Goal: Communication & Community: Answer question/provide support

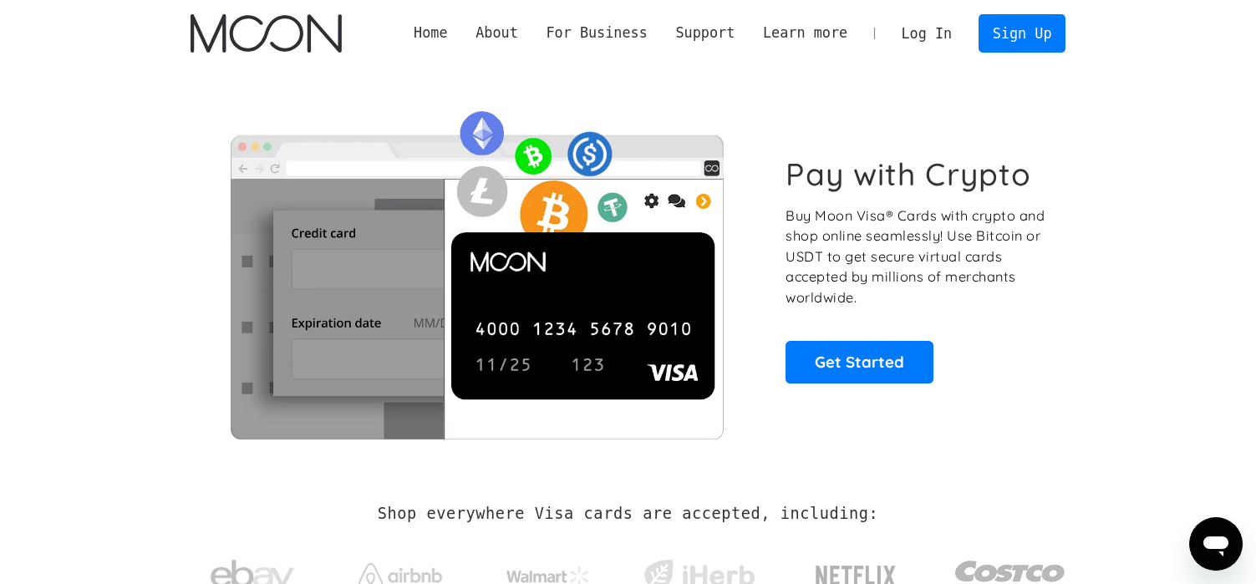
click at [924, 32] on link "Log In" at bounding box center [926, 33] width 79 height 37
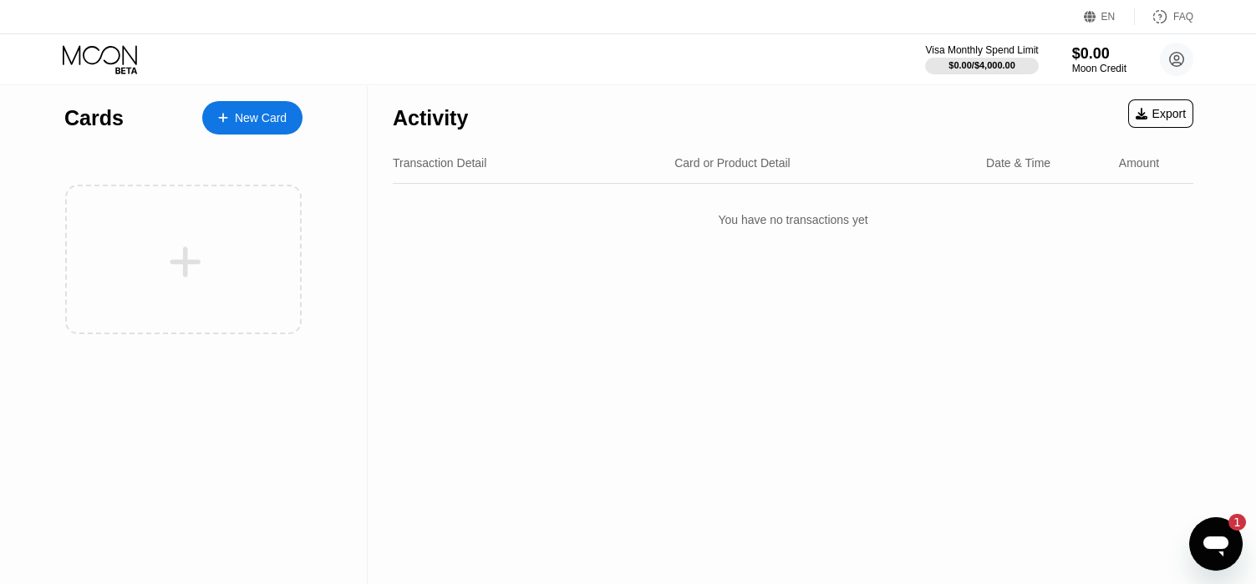
click at [1210, 547] on icon "Open messaging window, 1 unread message" at bounding box center [1215, 546] width 25 height 20
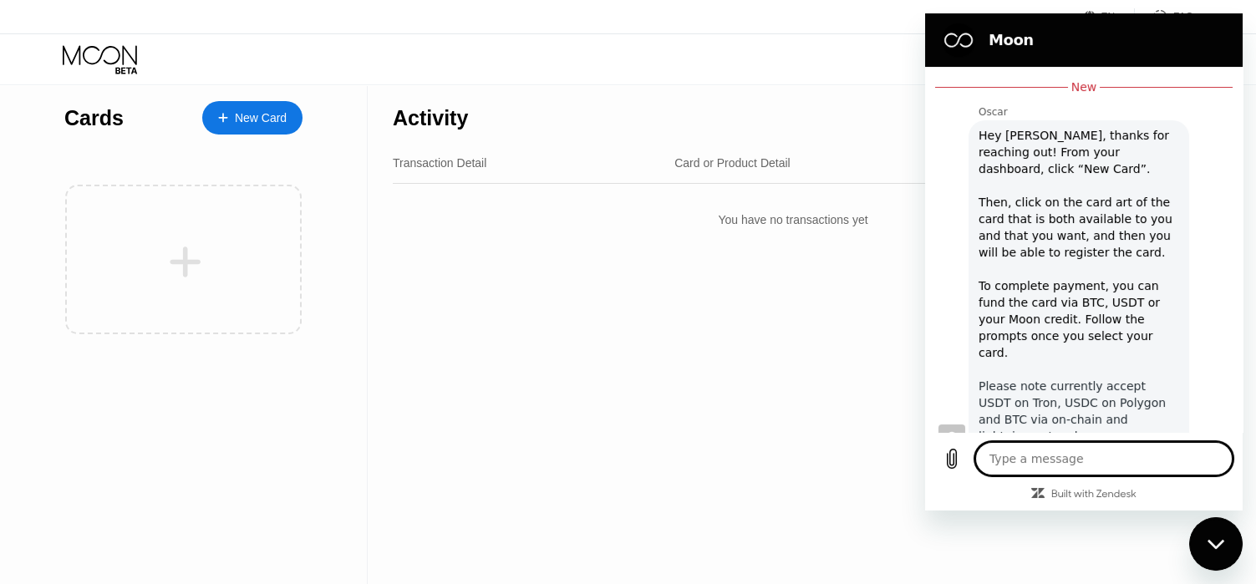
scroll to position [422, 0]
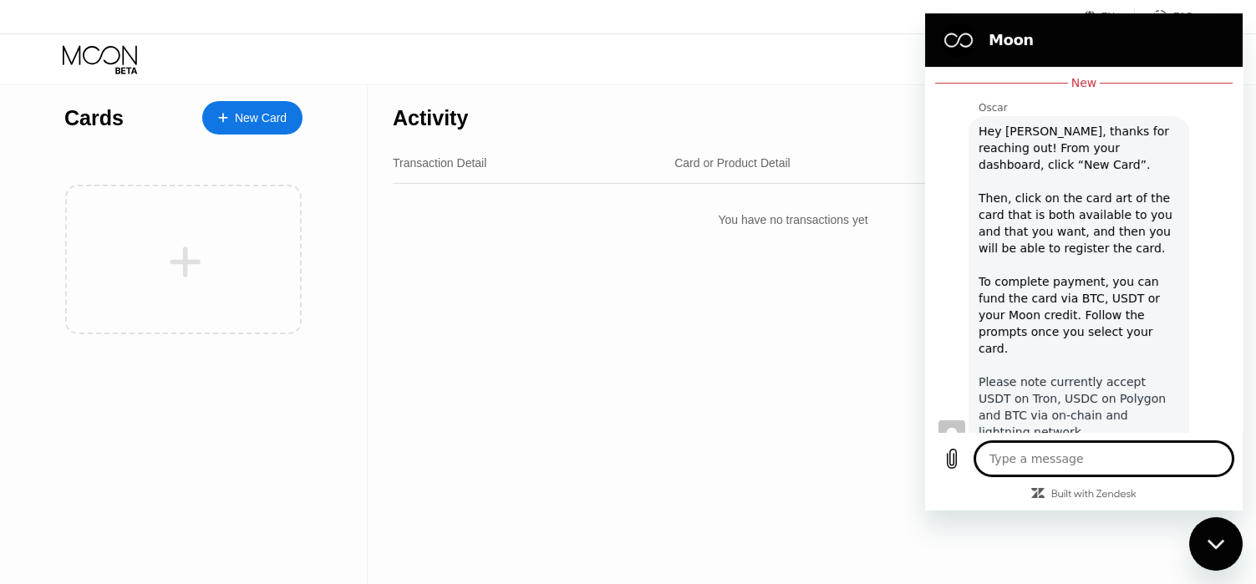
type textarea "h"
type textarea "x"
type textarea "he"
type textarea "x"
type textarea "hey"
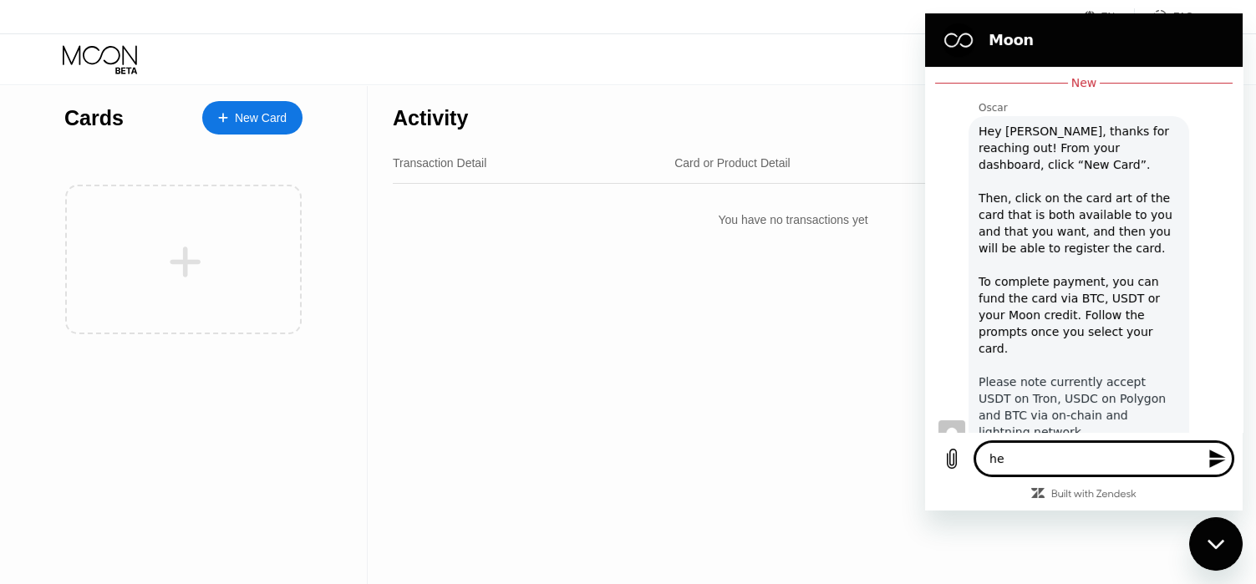
type textarea "x"
type textarea "hey"
type textarea "x"
type textarea "hey O"
type textarea "x"
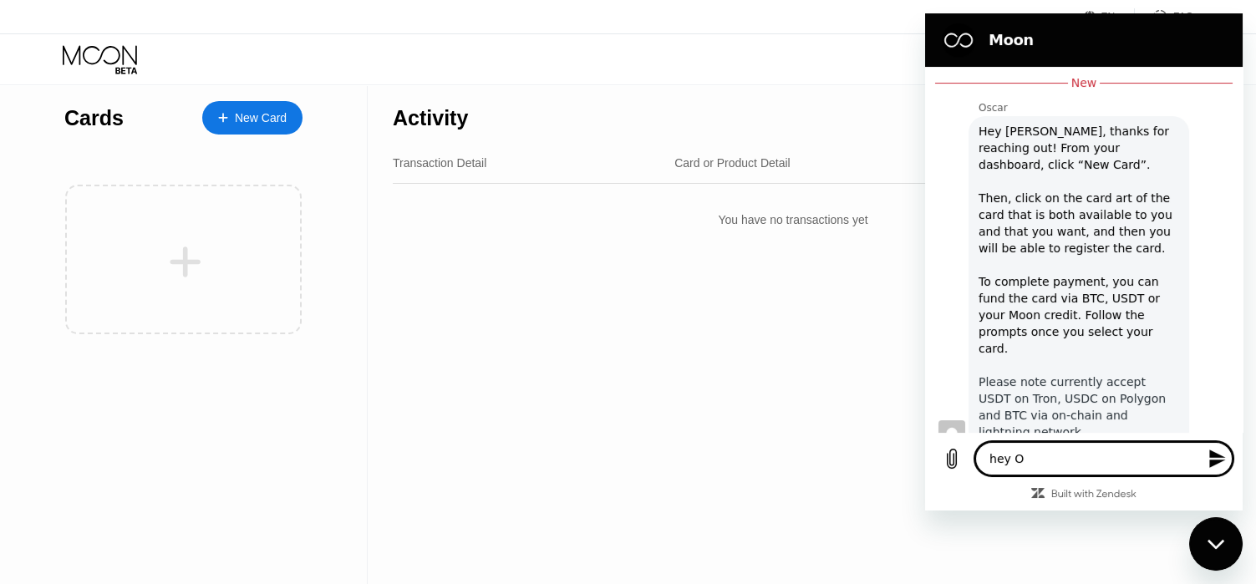
type textarea "hey [PERSON_NAME]"
type textarea "x"
type textarea "hey [PERSON_NAME]"
type textarea "x"
type textarea "hey [PERSON_NAME]"
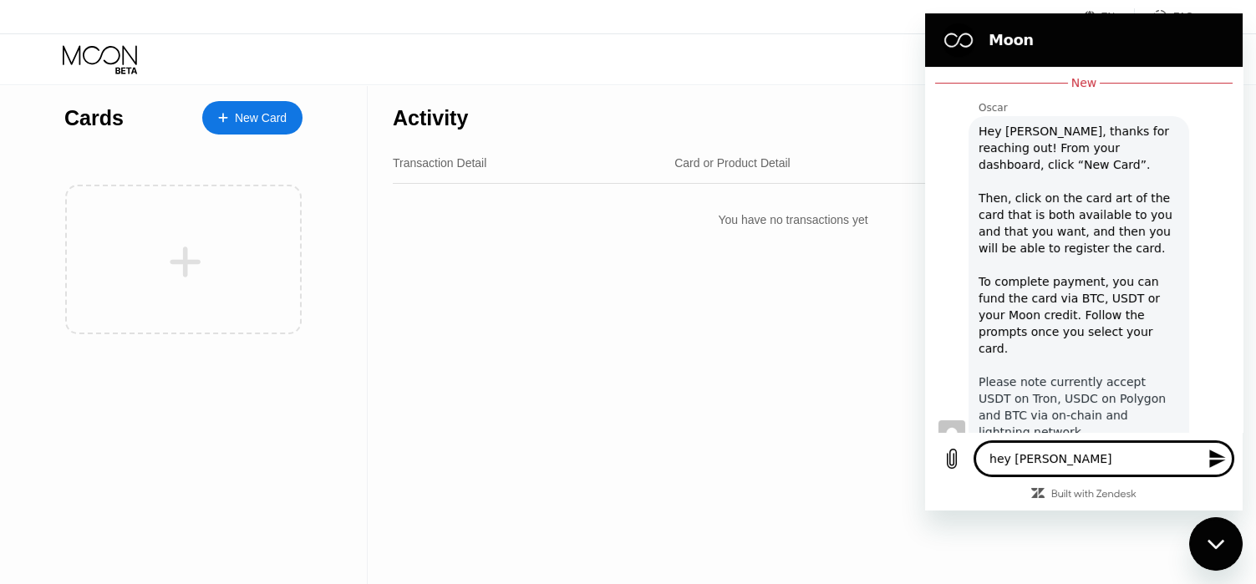
type textarea "x"
type textarea "hey [PERSON_NAME]"
type textarea "x"
type textarea "ey Oscar"
type textarea "x"
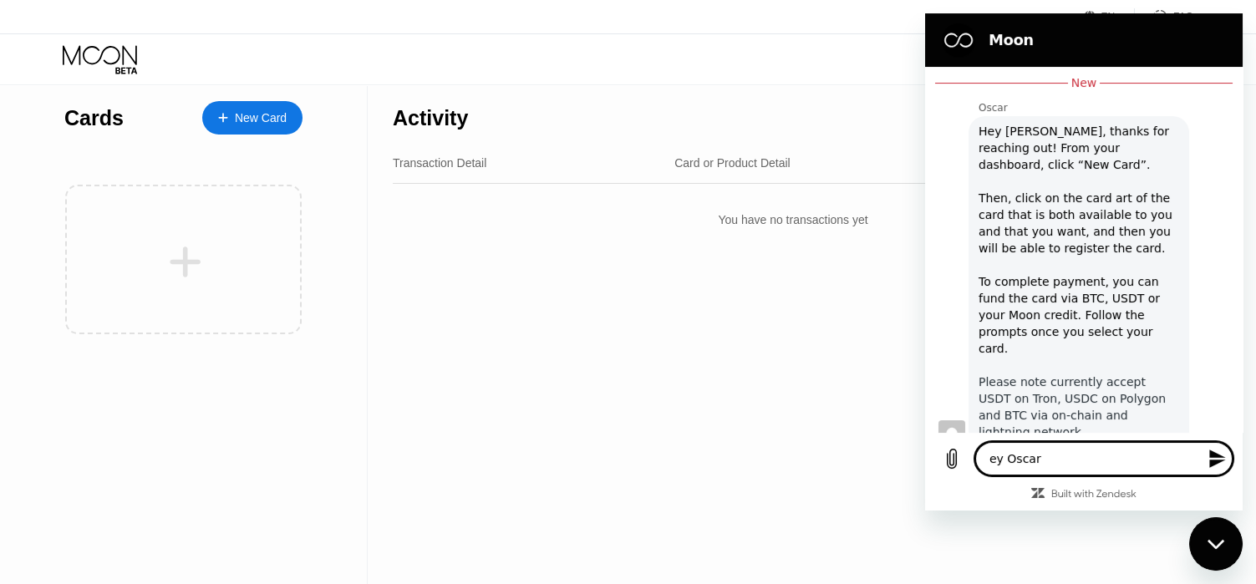
type textarea "Hey [PERSON_NAME]"
type textarea "x"
type textarea "Hey [PERSON_NAME],"
type textarea "x"
type textarea "Hey [PERSON_NAME],"
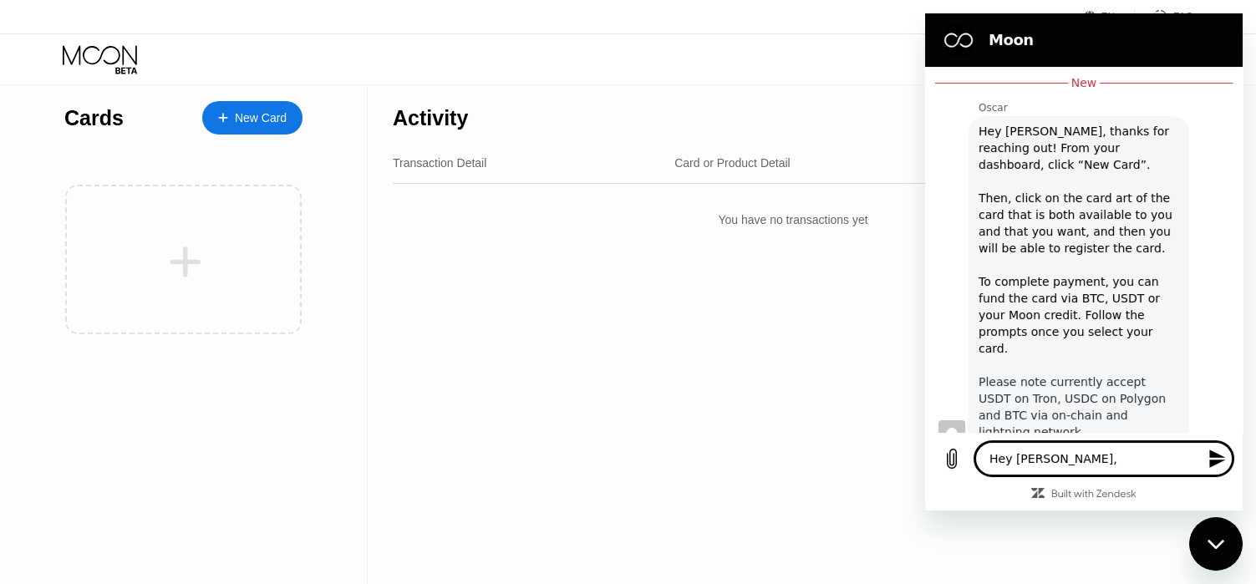
type textarea "x"
type textarea "Hey Oscar, i"
type textarea "x"
type textarea "Hey Oscar, i"
type textarea "x"
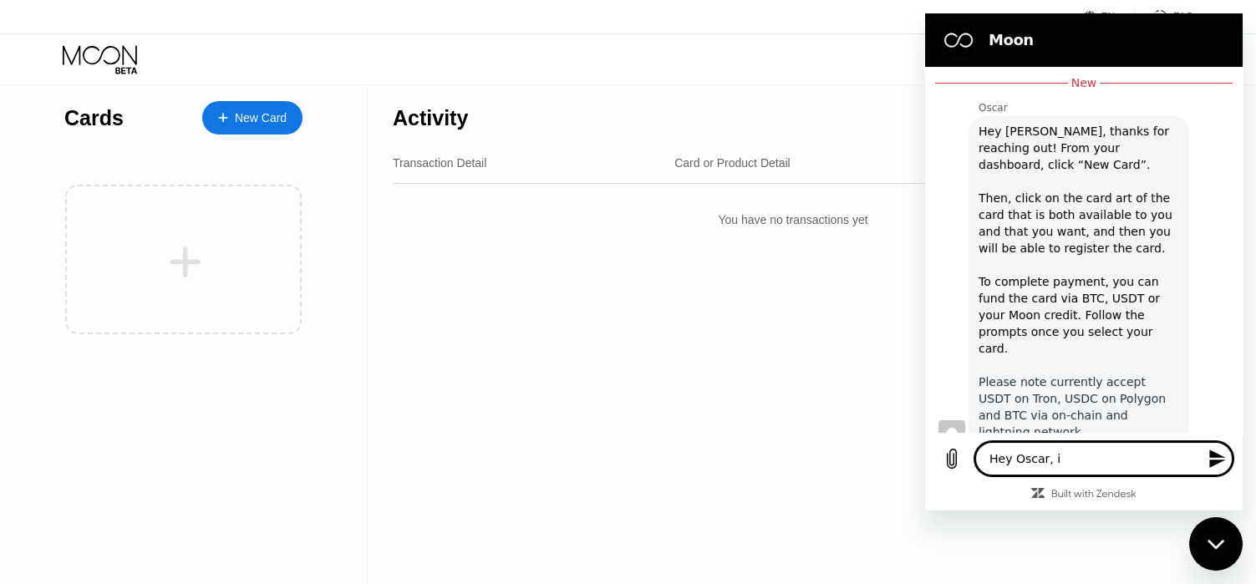
type textarea "Hey [PERSON_NAME], i a"
type textarea "x"
type textarea "Hey Oscar, i ap"
type textarea "x"
type textarea "Hey [PERSON_NAME], i app"
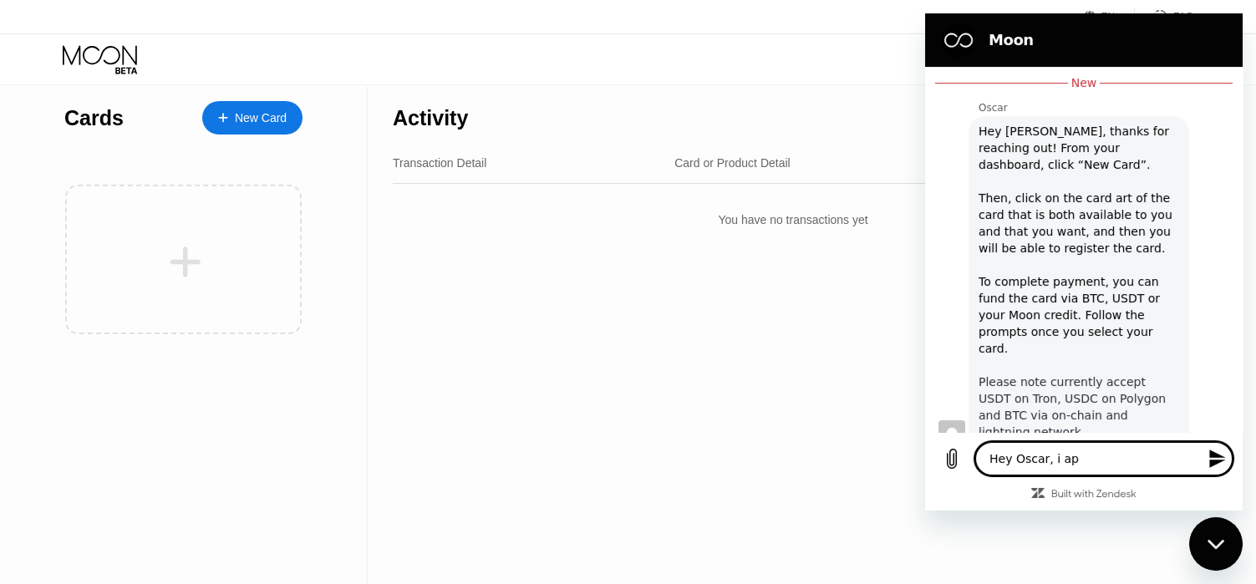
type textarea "x"
type textarea "Hey Oscar, i ap"
type textarea "x"
type textarea "Hey [PERSON_NAME], i a"
type textarea "x"
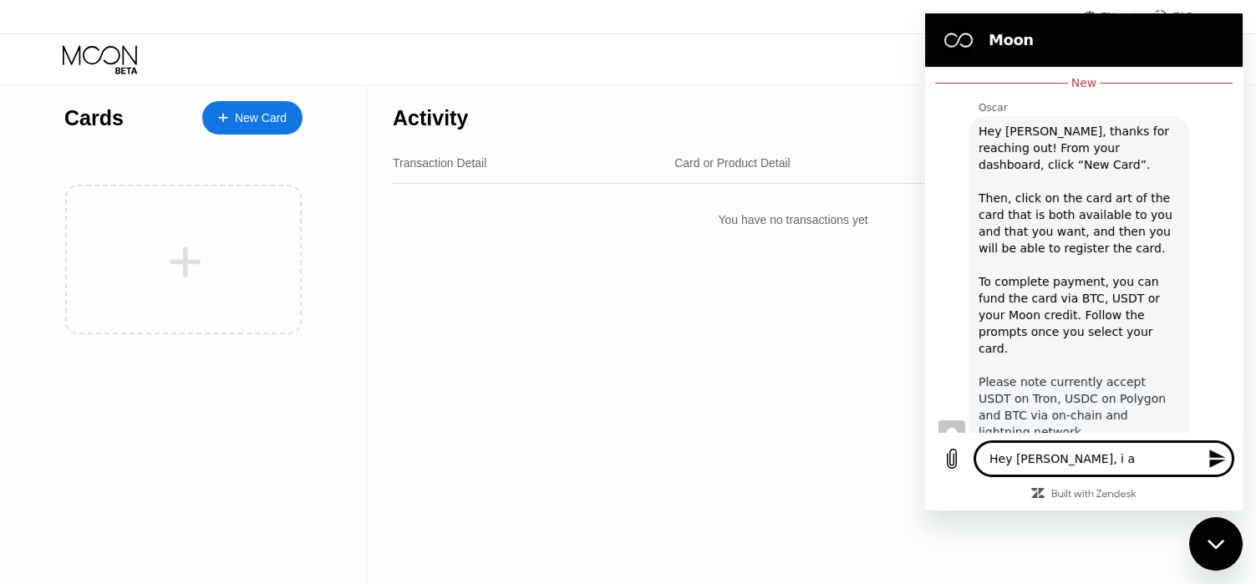
type textarea "Hey Oscar, i"
type textarea "x"
type textarea "Hey Oscar, i"
type textarea "x"
type textarea "Hey [PERSON_NAME],"
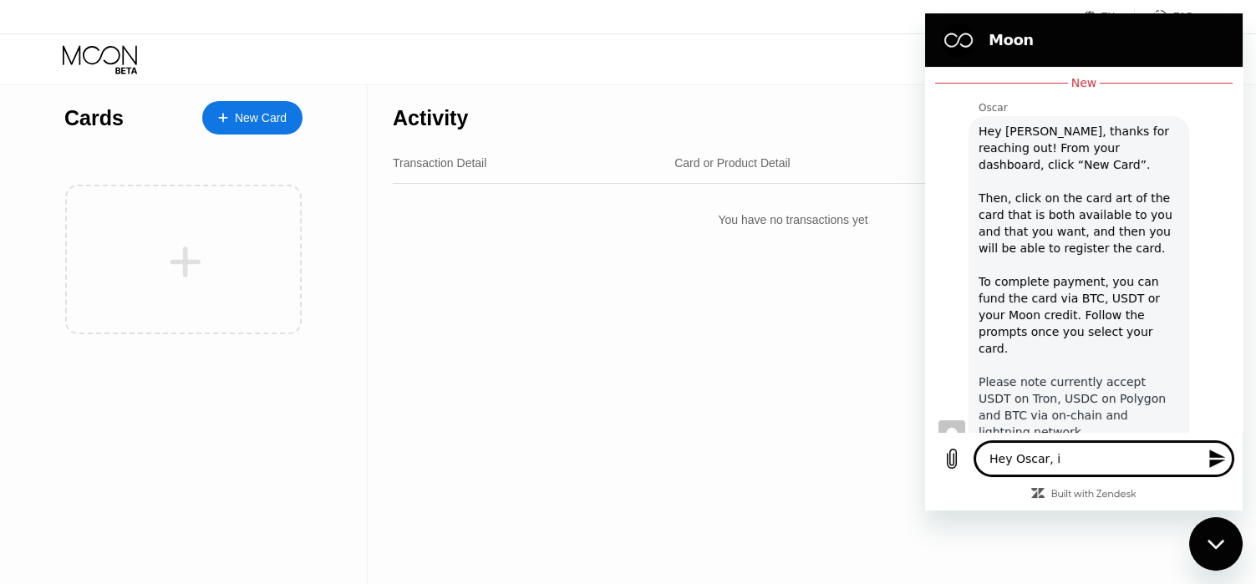
type textarea "x"
type textarea "Hey Oscar, I"
type textarea "x"
type textarea "Hey Oscar, I"
type textarea "x"
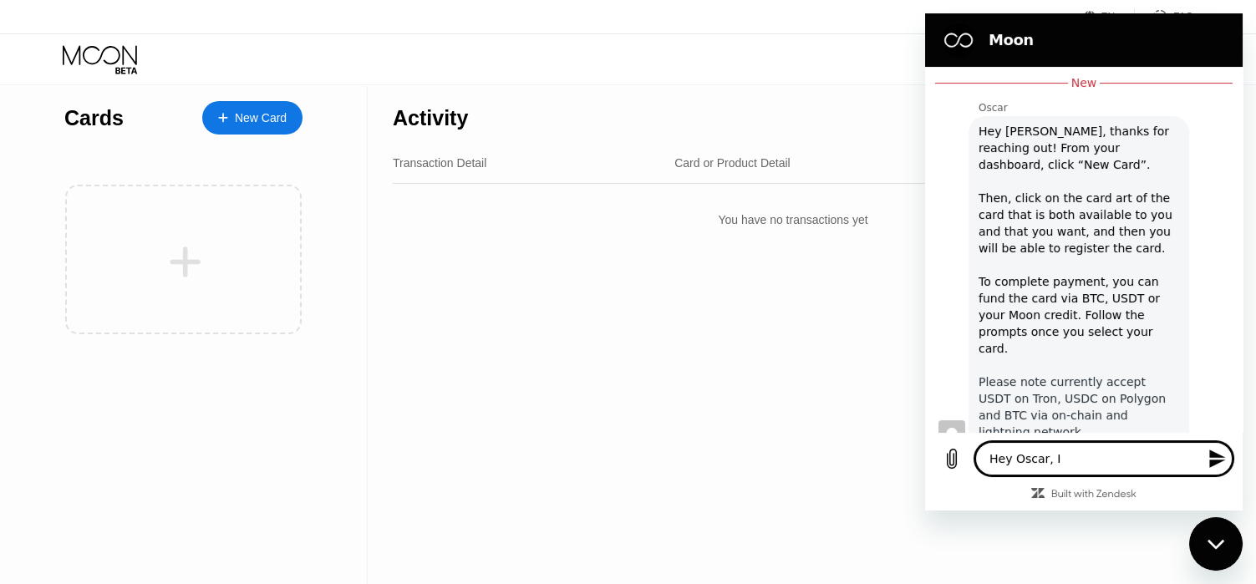
type textarea "Hey [PERSON_NAME], I a"
type textarea "x"
type textarea "Hey [PERSON_NAME], I ap"
type textarea "x"
type textarea "Hey [PERSON_NAME], I app"
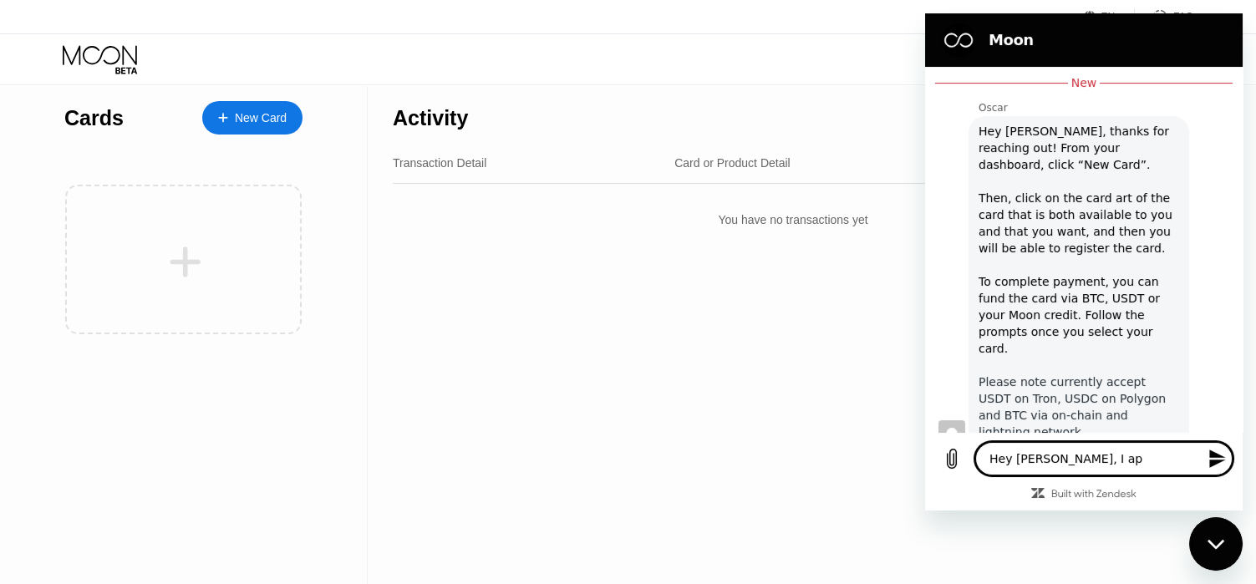
type textarea "x"
type textarea "Hey [PERSON_NAME], I appr"
type textarea "x"
type textarea "Hey [PERSON_NAME], I appre"
type textarea "x"
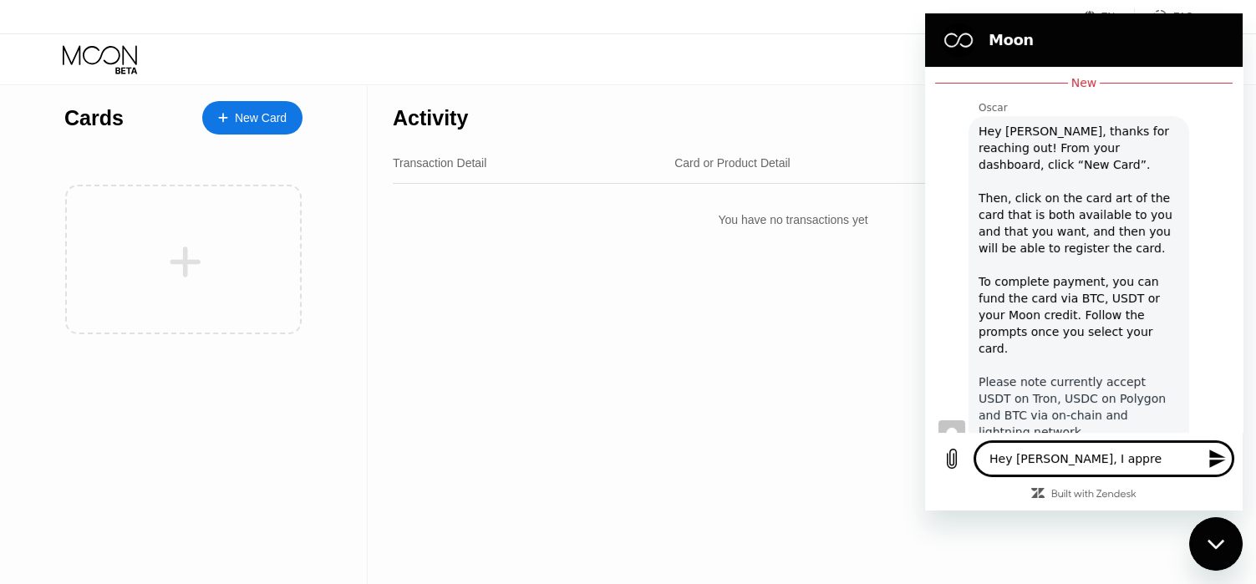
type textarea "Hey [PERSON_NAME], I apprec"
type textarea "x"
type textarea "Hey [PERSON_NAME], I appreci"
type textarea "x"
type textarea "Hey [PERSON_NAME], I apprecia"
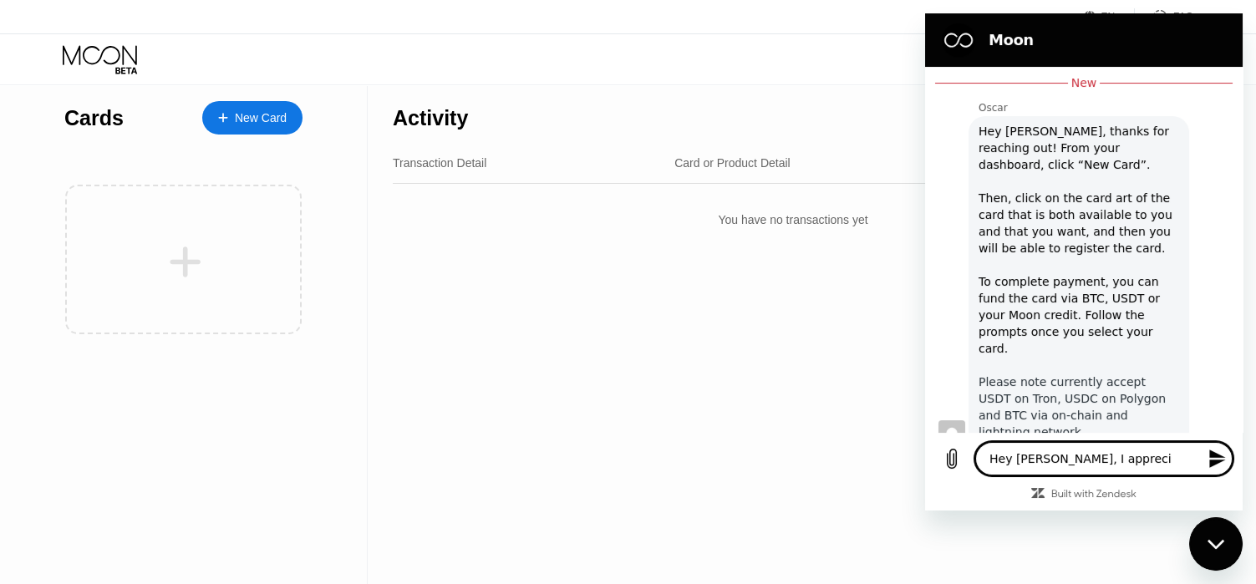
type textarea "x"
type textarea "Hey [PERSON_NAME], I appreciat"
type textarea "x"
type textarea "Hey [PERSON_NAME], I appreciate"
type textarea "x"
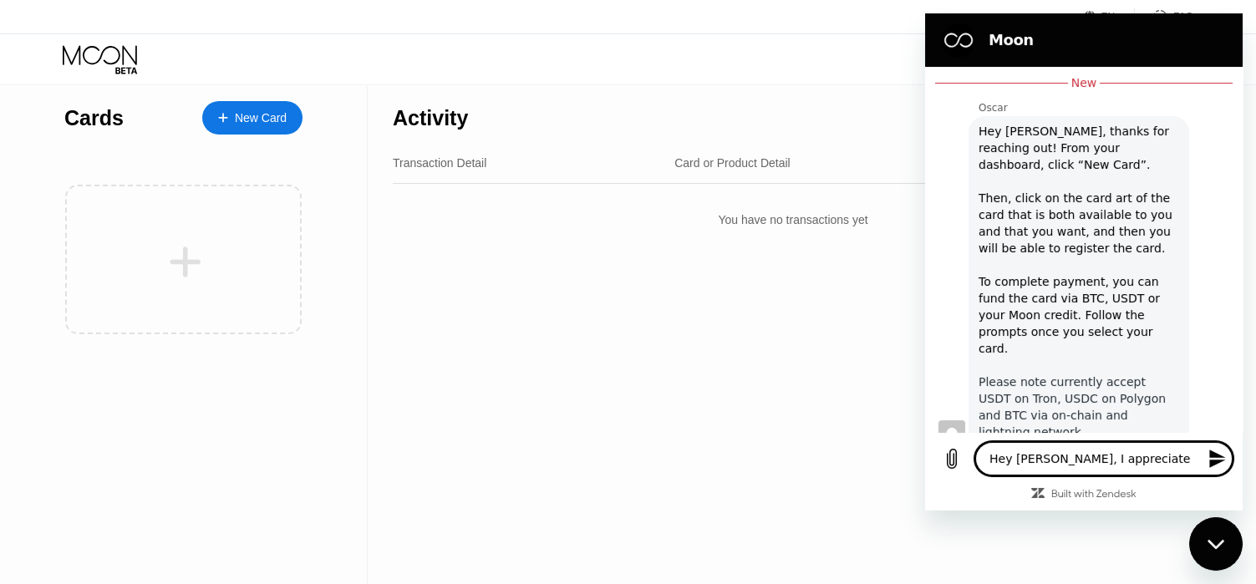
type textarea "Hey [PERSON_NAME], I appreciate"
type textarea "x"
type textarea "Hey [PERSON_NAME], I appreciate f"
type textarea "x"
type textarea "Hey [PERSON_NAME], I appreciate fo"
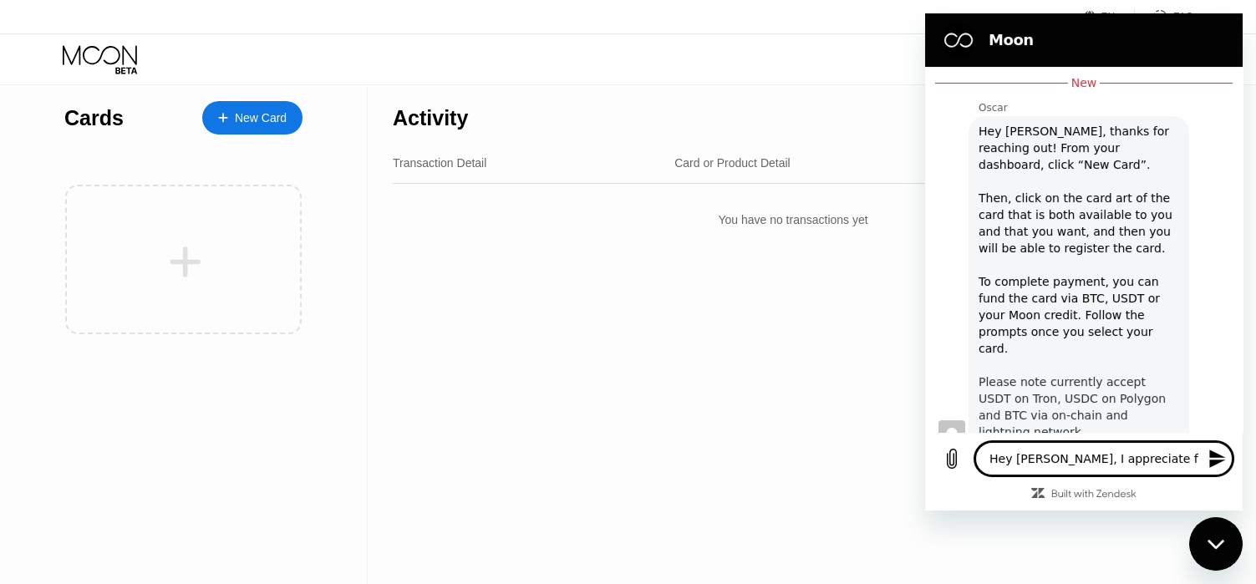
type textarea "x"
type textarea "Hey [PERSON_NAME], I appreciate for"
type textarea "x"
type textarea "Hey [PERSON_NAME], I appreciate fo"
type textarea "x"
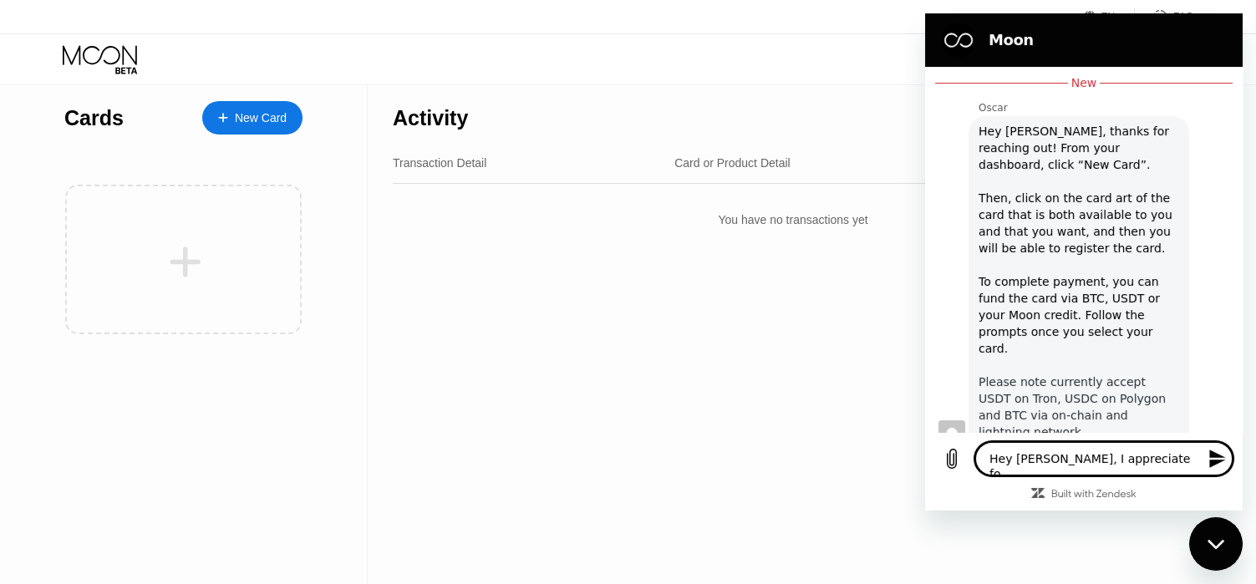
type textarea "Hey [PERSON_NAME], I appreciate f"
type textarea "x"
type textarea "Hey [PERSON_NAME], I appreciate"
type textarea "x"
type textarea "Hey [PERSON_NAME], I appreciate y"
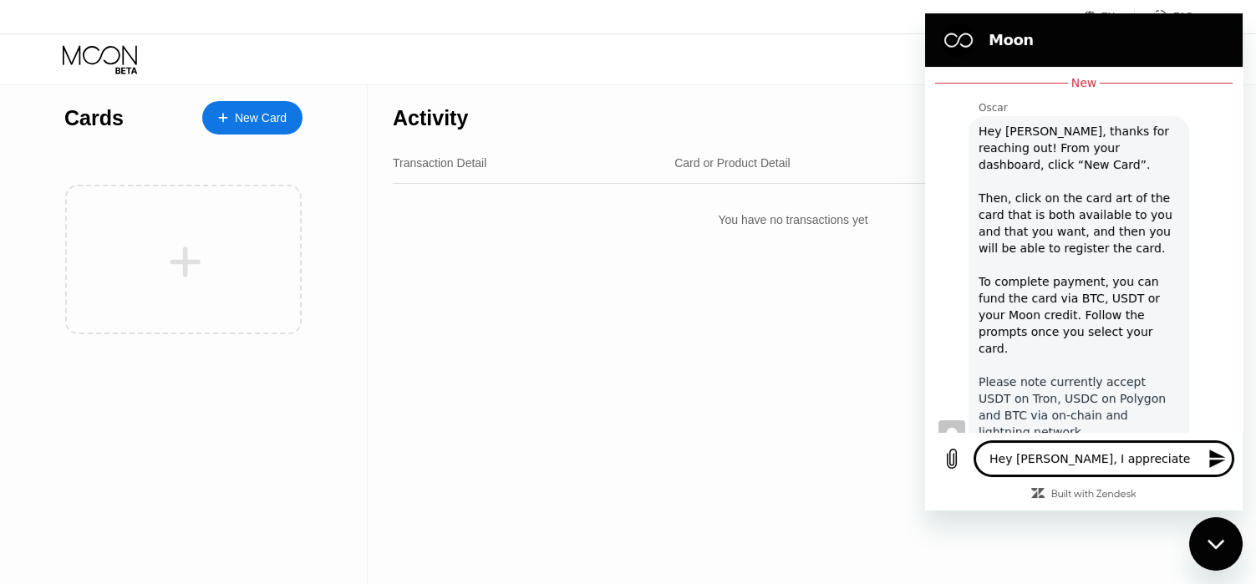
type textarea "x"
type textarea "Hey [PERSON_NAME], I appreciate yo"
type textarea "x"
type textarea "Hey [PERSON_NAME], I appreciate you"
type textarea "x"
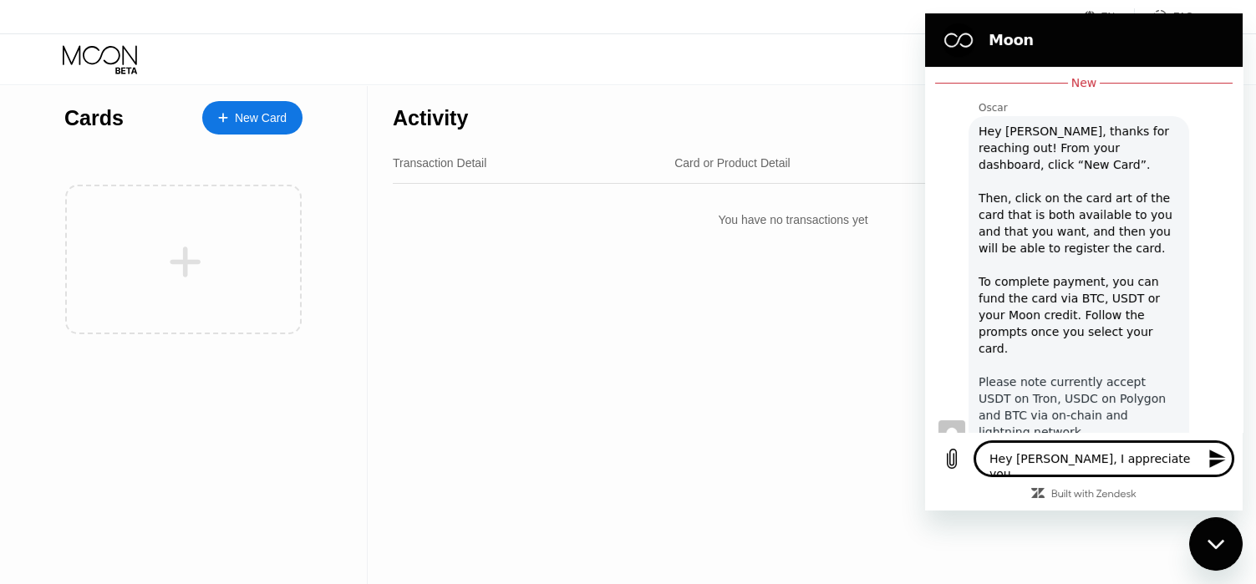
type textarea "Hey [PERSON_NAME], I appreciate your"
type textarea "x"
type textarea "Hey [PERSON_NAME], I appreciate your"
type textarea "x"
type textarea "Hey [PERSON_NAME], I appreciate your k"
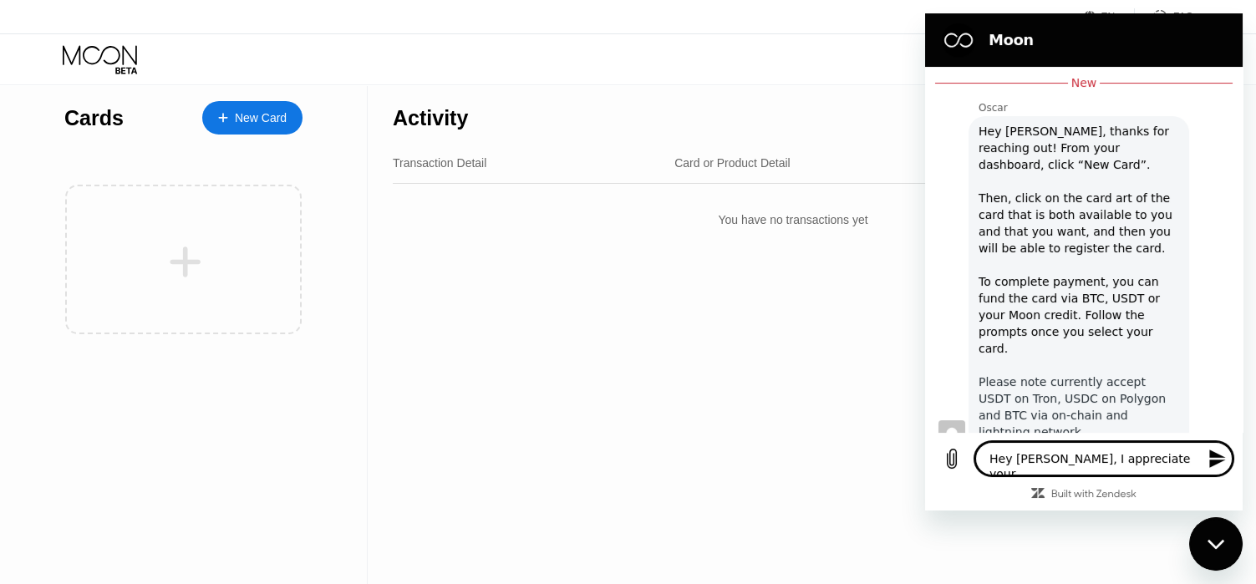
type textarea "x"
type textarea "Hey [PERSON_NAME], I appreciate your ki"
type textarea "x"
type textarea "Hey [PERSON_NAME], I appreciate your kin"
type textarea "x"
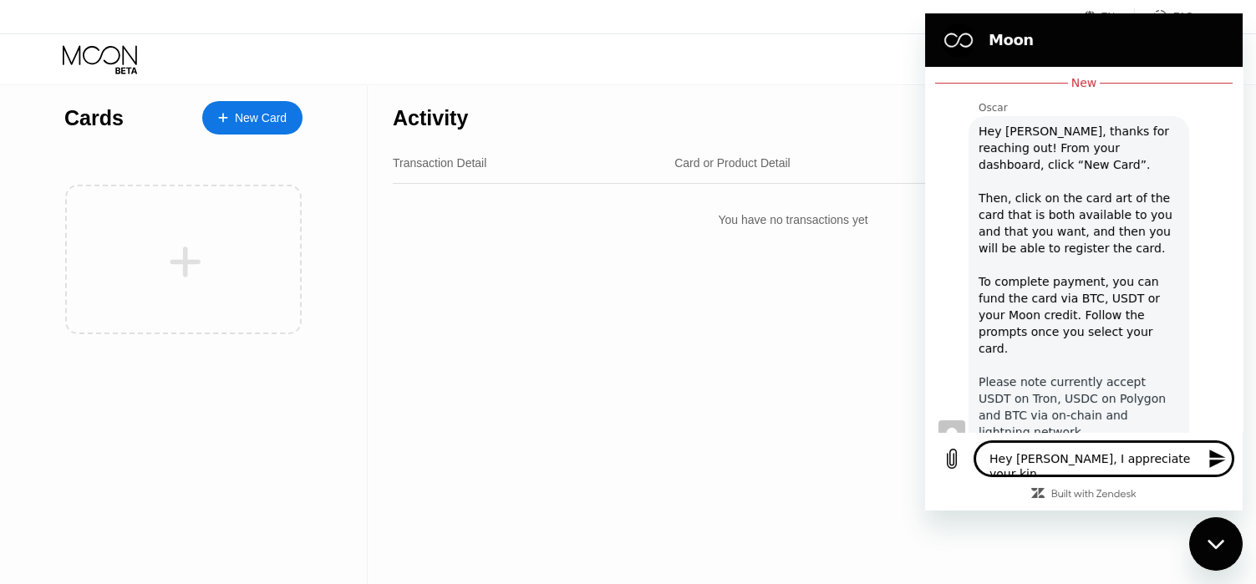
type textarea "Hey [PERSON_NAME], I appreciate your kind"
type textarea "x"
type textarea "Hey [PERSON_NAME], I appreciate your kind"
type textarea "x"
type textarea "Hey [PERSON_NAME], I appreciate your kind h"
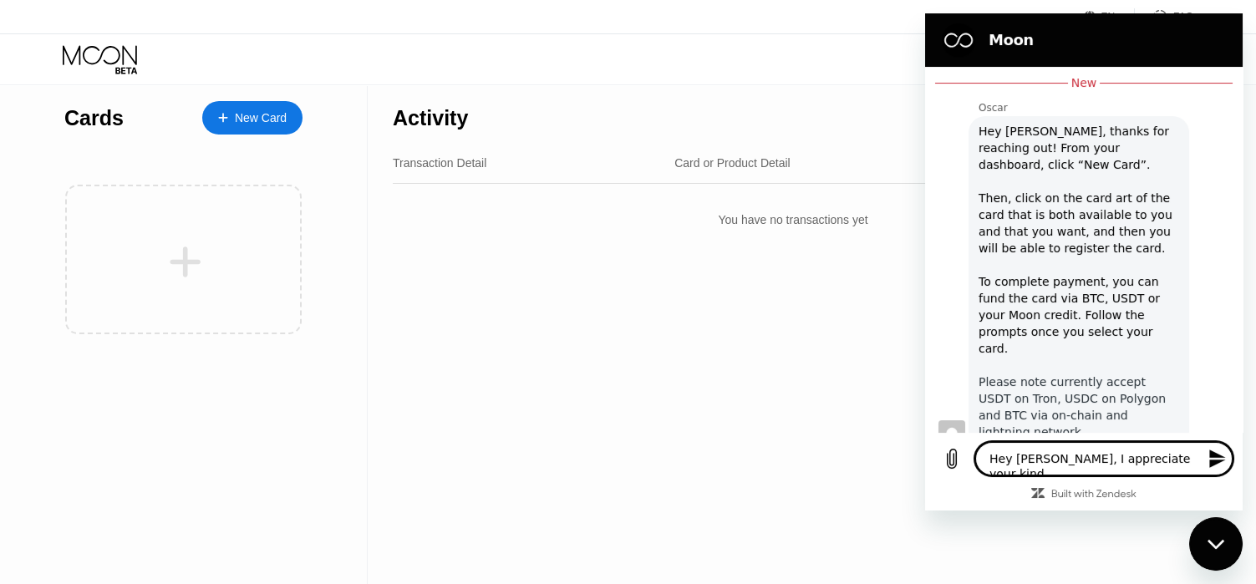
type textarea "x"
type textarea "Hey [PERSON_NAME], I appreciate your kind he"
type textarea "x"
type textarea "Hey [PERSON_NAME], I appreciate your kind hel"
type textarea "x"
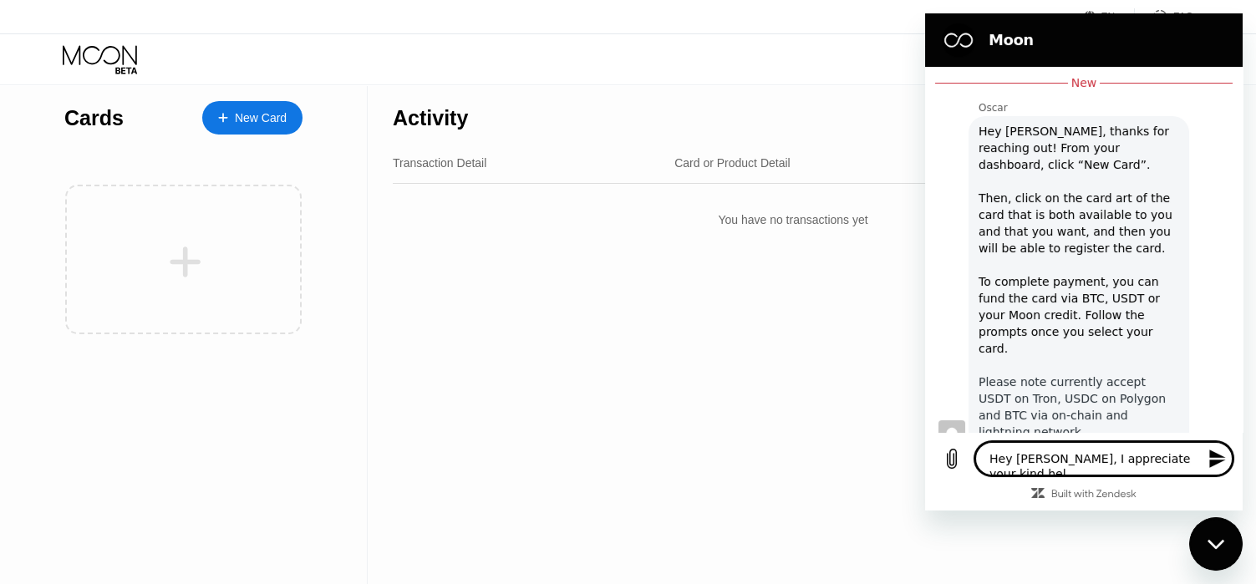
type textarea "Hey [PERSON_NAME], I appreciate your kind help"
type textarea "x"
type textarea "Hey [PERSON_NAME], I appreciate your kind help!"
type textarea "x"
type textarea "Hey [PERSON_NAME], I appreciate your kind help!"
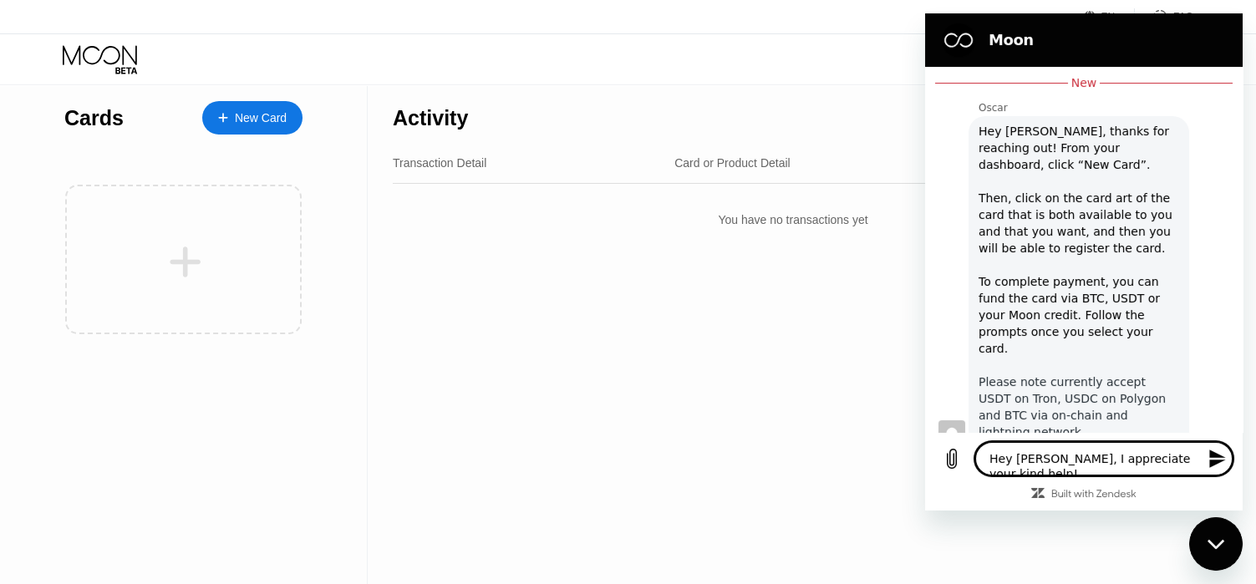
type textarea "x"
type textarea "Hey [PERSON_NAME], I appreciate your kind help! I"
type textarea "x"
type textarea "Hey [PERSON_NAME], I appreciate your kind help! I'"
type textarea "x"
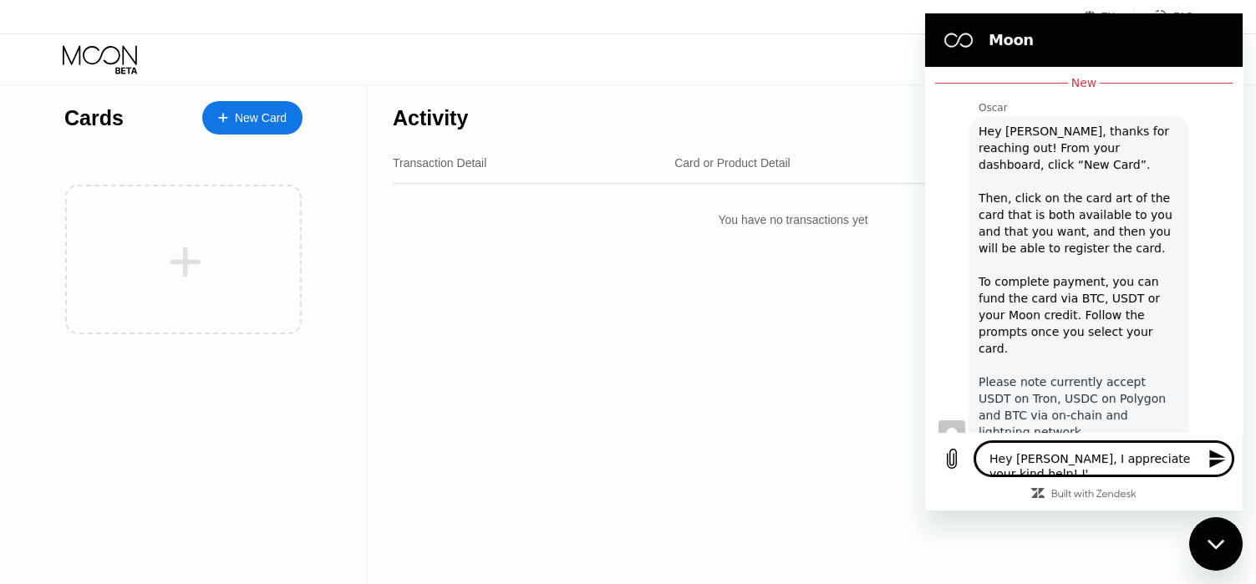
type textarea "Hey [PERSON_NAME], I appreciate your kind help! I'd"
type textarea "x"
type textarea "Hey [PERSON_NAME], I appreciate your kind help! I'd"
type textarea "x"
type textarea "Hey [PERSON_NAME], I appreciate your kind help! I'd l"
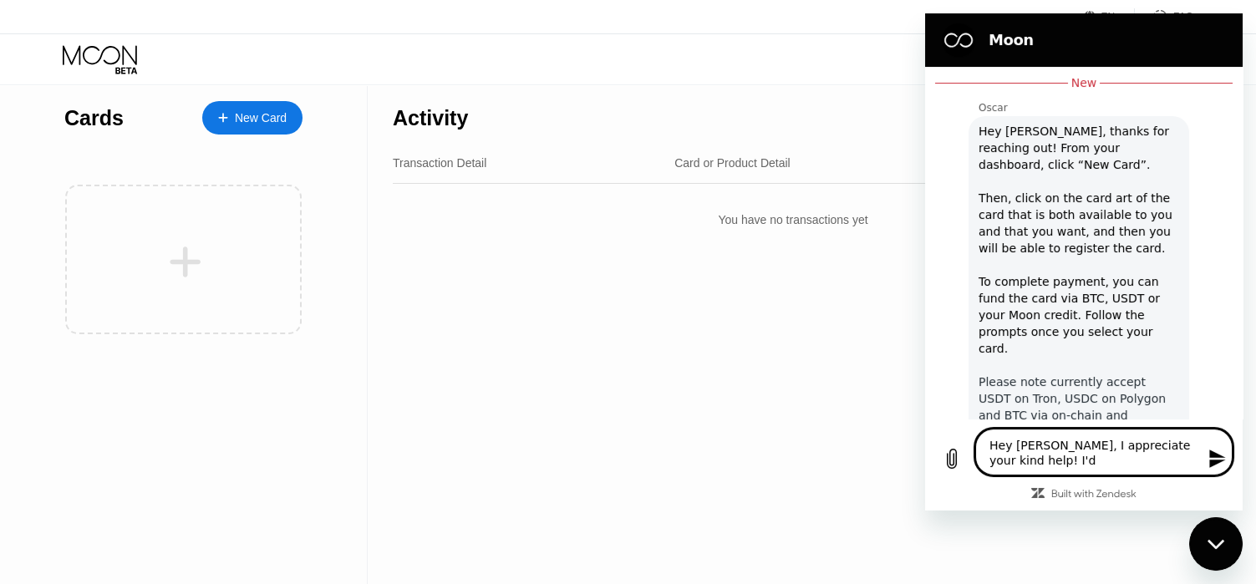
type textarea "x"
type textarea "Hey [PERSON_NAME], I appreciate your kind help! I'd li"
type textarea "x"
type textarea "Hey [PERSON_NAME], I appreciate your kind help! I'd lik"
type textarea "x"
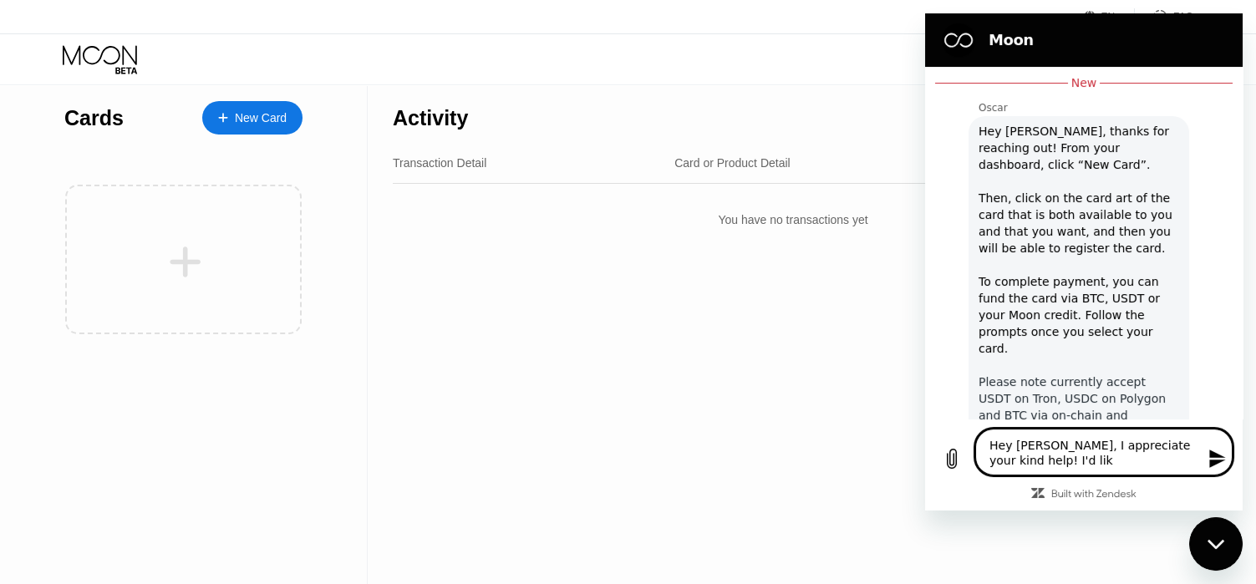
type textarea "Hey [PERSON_NAME], I appreciate your kind help! I'd like"
type textarea "x"
type textarea "Hey [PERSON_NAME], I appreciate your kind help! I'd like"
type textarea "x"
type textarea "Hey [PERSON_NAME], I appreciate your kind help! I'd like s"
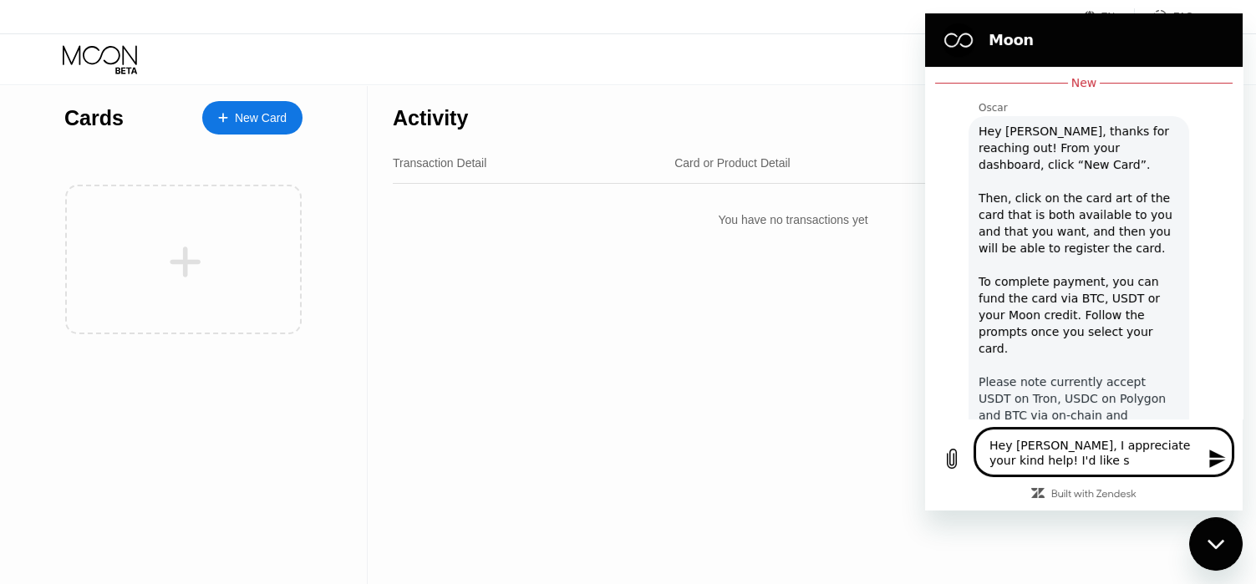
type textarea "x"
type textarea "Hey [PERSON_NAME], I appreciate your kind help! I'd like so"
type textarea "x"
type textarea "Hey [PERSON_NAME], I appreciate your kind help! I'd like som"
type textarea "x"
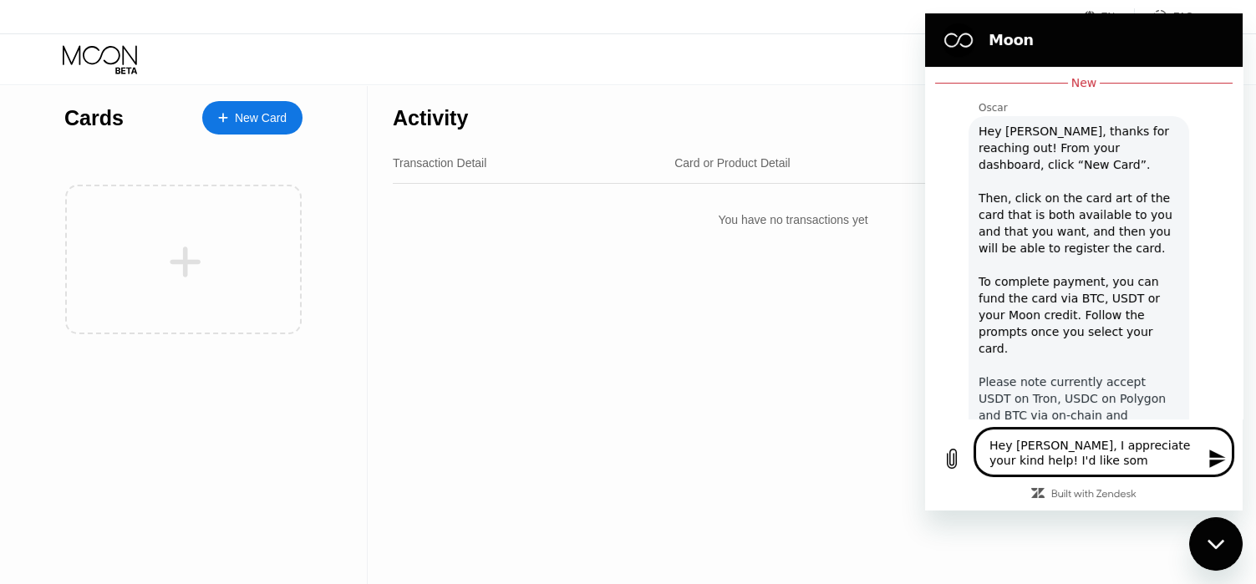
type textarea "Hey [PERSON_NAME], I appreciate your kind help! I'd like some"
type textarea "x"
type textarea "Hey [PERSON_NAME], I appreciate your kind help! I'd like some"
type textarea "x"
type textarea "Hey [PERSON_NAME], I appreciate your kind help! I'd like some d"
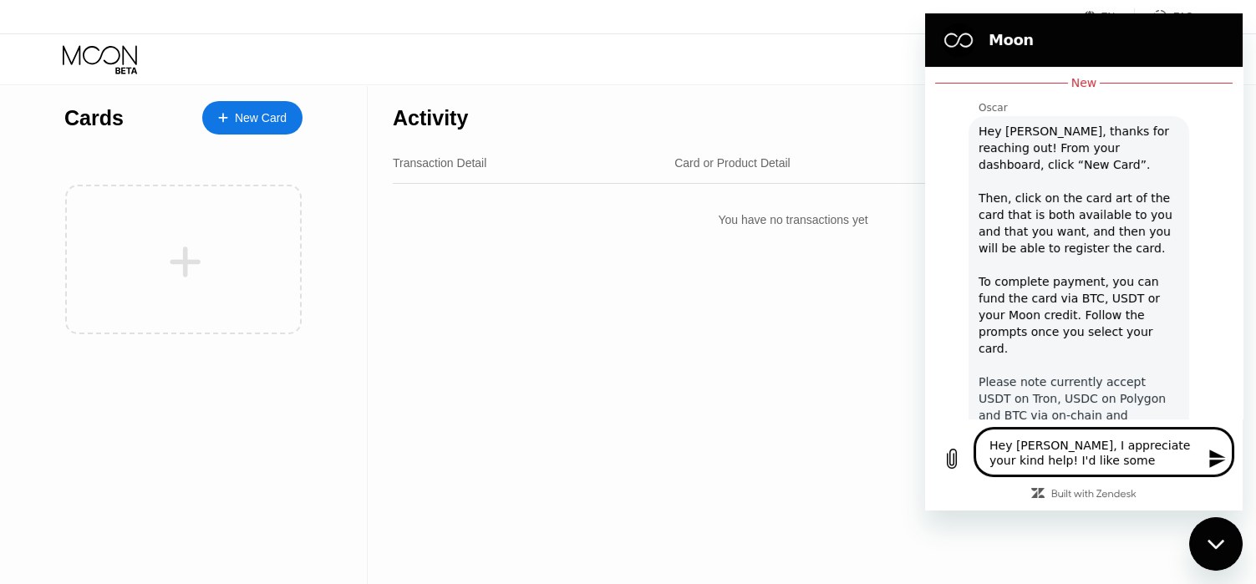
type textarea "x"
type textarea "Hey [PERSON_NAME], I appreciate your kind help! I'd like some de"
type textarea "x"
type textarea "Hey [PERSON_NAME], I appreciate your kind help! I'd like some des"
type textarea "x"
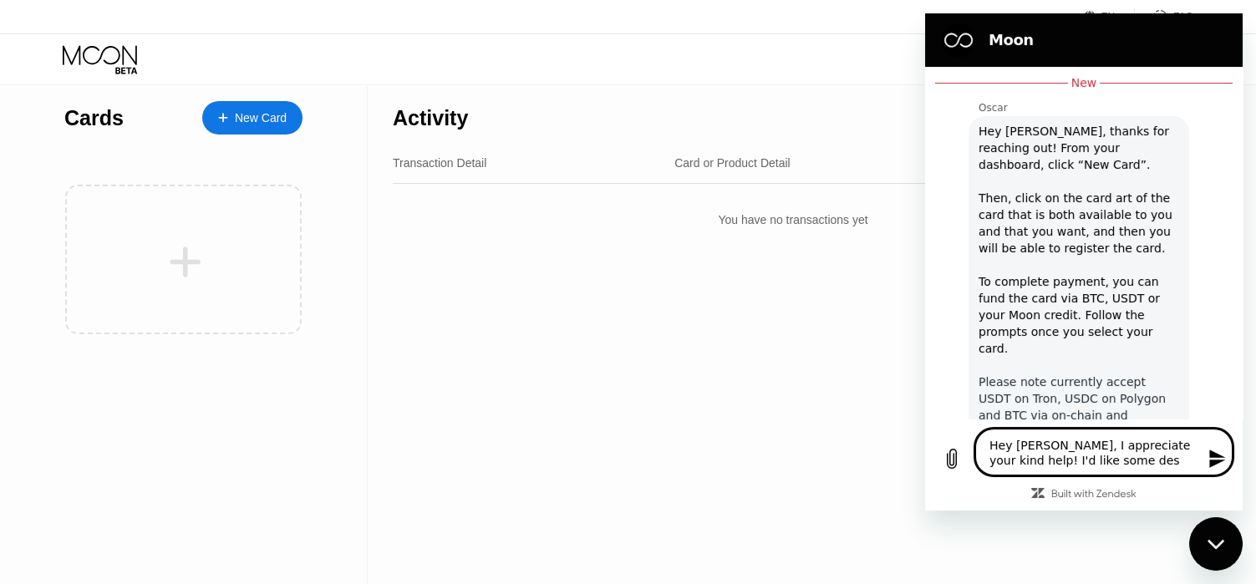
type textarea "Hey [PERSON_NAME], I appreciate your kind help! I'd like some desc"
type textarea "x"
type textarea "Hey [PERSON_NAME], I appreciate your kind help! I'd like some descr"
type textarea "x"
type textarea "Hey [PERSON_NAME], I appreciate your kind help! I'd like some descri"
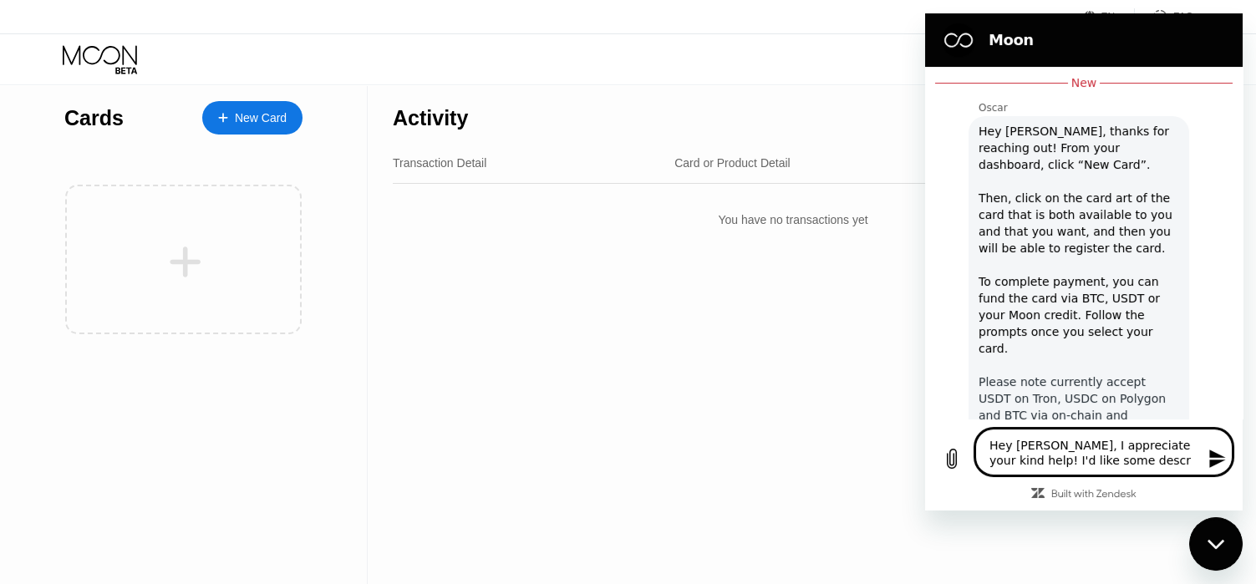
type textarea "x"
type textarea "Hey [PERSON_NAME], I appreciate your kind help! I'd like some descrip"
type textarea "x"
type textarea "Hey [PERSON_NAME], I appreciate your kind help! I'd like some descript"
type textarea "x"
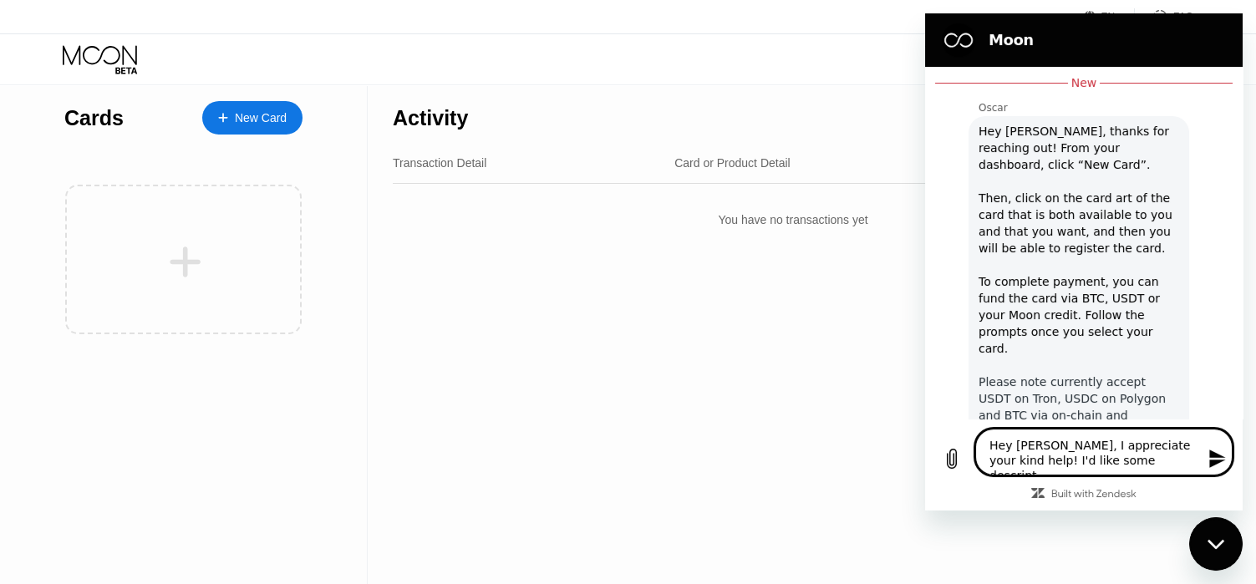
type textarea "Hey [PERSON_NAME], I appreciate your kind help! I'd like some descripti"
type textarea "x"
type textarea "Hey [PERSON_NAME], I appreciate your kind help! I'd like some descriptio"
type textarea "x"
type textarea "Hey [PERSON_NAME], I appreciate your kind help! I'd like some description"
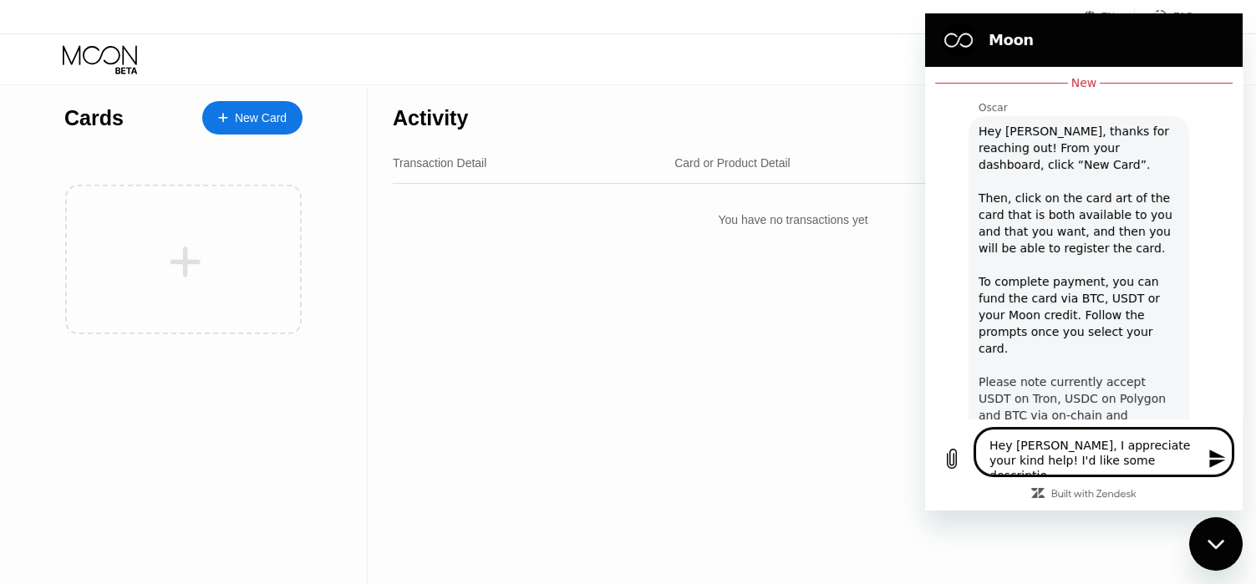
type textarea "x"
type textarea "Hey [PERSON_NAME], I appreciate your kind help! I'd like some description"
type textarea "x"
type textarea "Hey [PERSON_NAME], I appreciate your kind help! I'd like some description a"
type textarea "x"
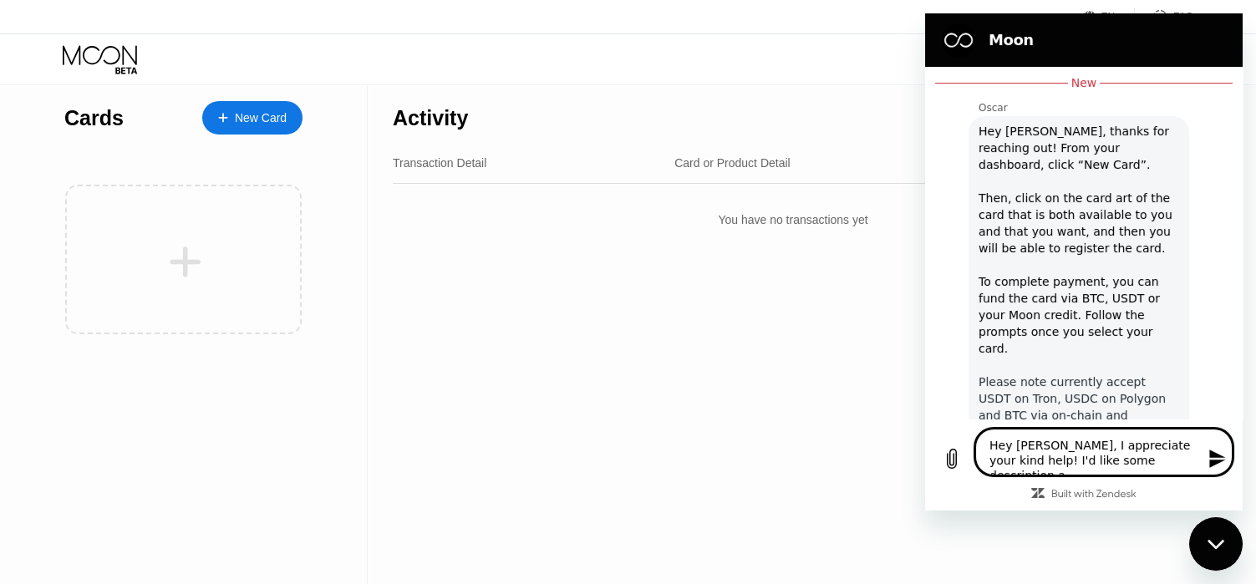
type textarea "Hey [PERSON_NAME], I appreciate your kind help! I'd like some description ab"
type textarea "x"
type textarea "Hey [PERSON_NAME], I appreciate your kind help! I'd like some description abo"
type textarea "x"
type textarea "Hey [PERSON_NAME], I appreciate your kind help! I'd like some description abou"
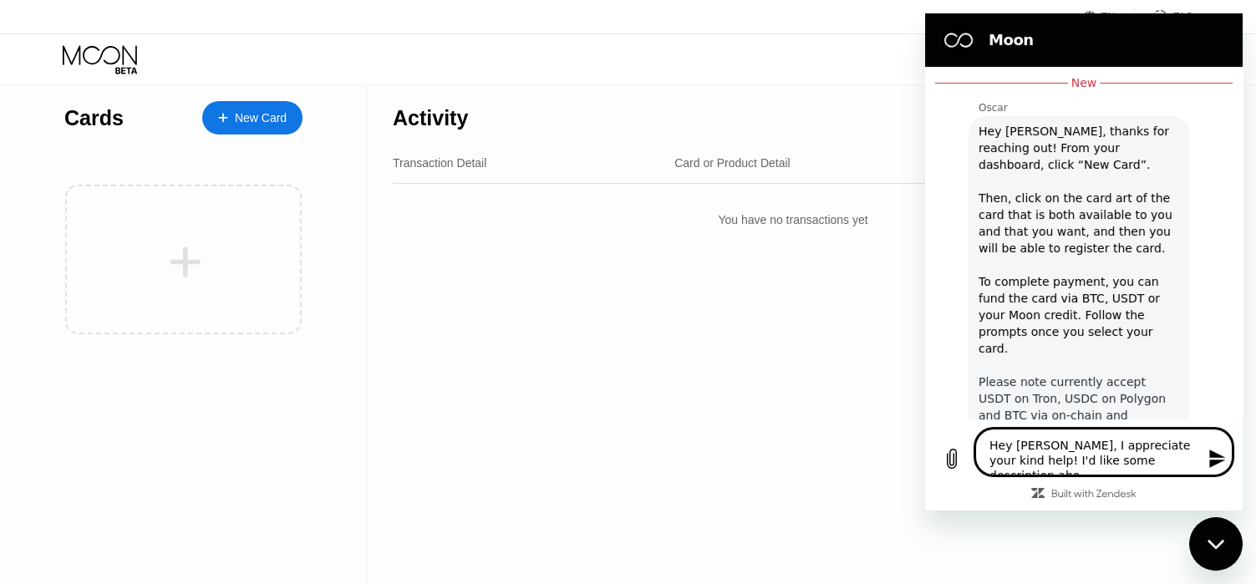
type textarea "x"
type textarea "Hey [PERSON_NAME], I appreciate your kind help! I'd like some description about"
type textarea "x"
type textarea "Hey [PERSON_NAME], I appreciate your kind help! I'd like some description about"
type textarea "x"
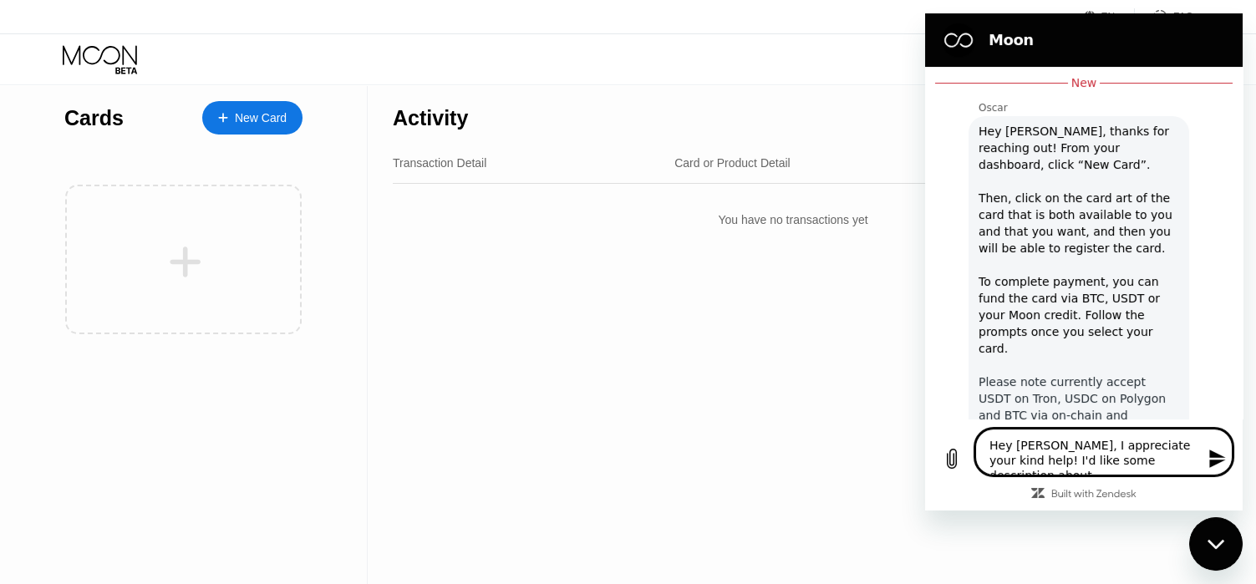
type textarea "Hey [PERSON_NAME], I appreciate your kind help! I'd like some description about…"
type textarea "x"
type textarea "Hey [PERSON_NAME], I appreciate your kind help! I'd like some description about…"
type textarea "x"
type textarea "Hey [PERSON_NAME], I appreciate your kind help! I'd like some description about…"
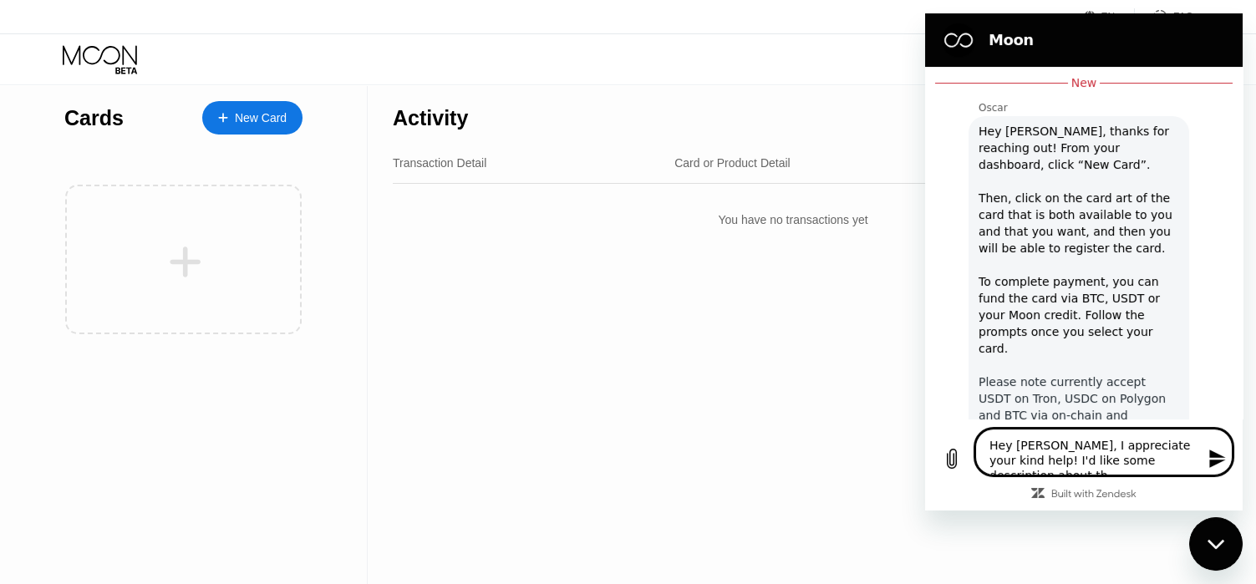
type textarea "x"
type textarea "Hey [PERSON_NAME], I appreciate your kind help! I'd like some description about…"
type textarea "x"
type textarea "Hey [PERSON_NAME], I appreciate your kind help! I'd like some description about…"
type textarea "x"
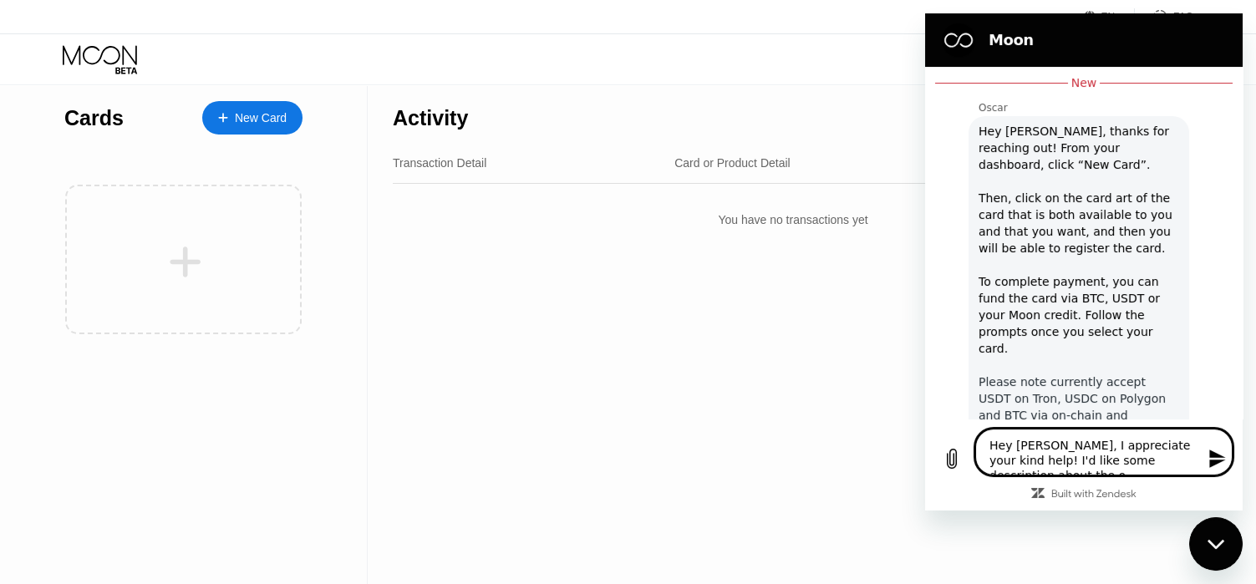
type textarea "Hey [PERSON_NAME], I appreciate your kind help! I'd like some description about…"
type textarea "x"
type textarea "Hey [PERSON_NAME], I appreciate your kind help! I'd like some description about…"
type textarea "x"
type textarea "Hey [PERSON_NAME], I appreciate your kind help! I'd like some description about…"
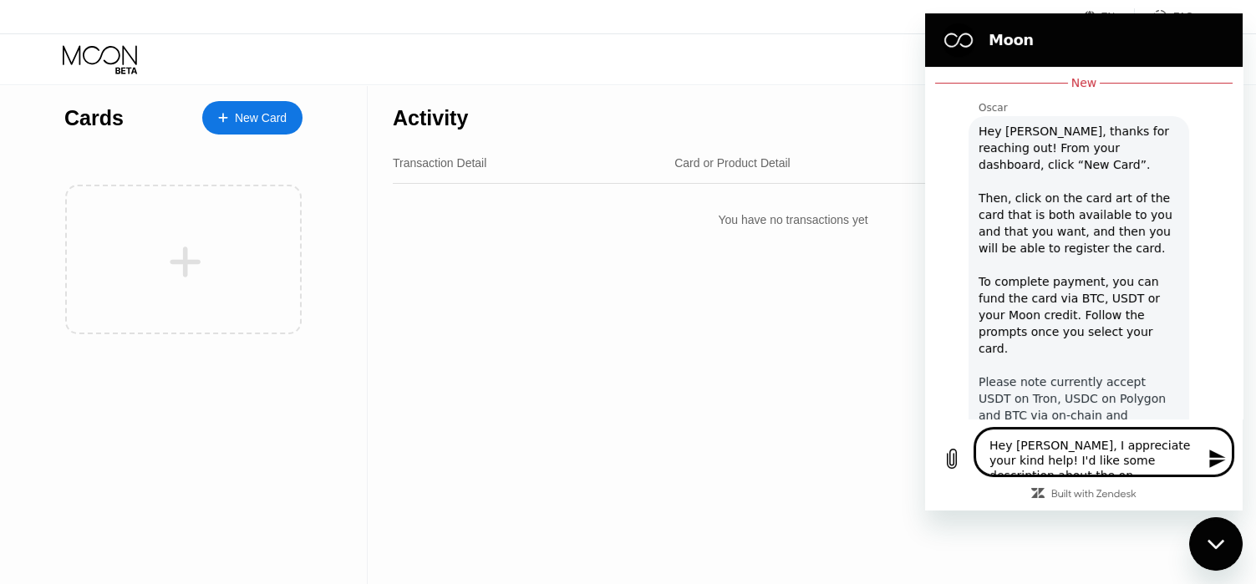
type textarea "x"
type textarea "Hey [PERSON_NAME], I appreciate your kind help! I'd like some description about…"
type textarea "x"
type textarea "Hey [PERSON_NAME], I appreciate your kind help! I'd like some description about…"
type textarea "x"
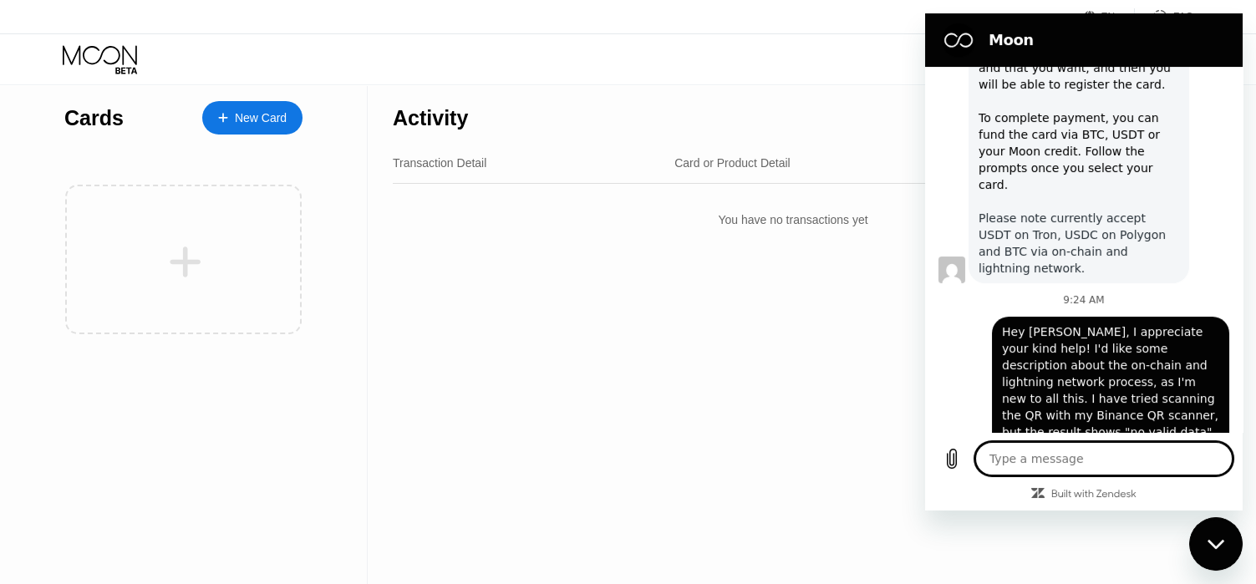
scroll to position [669, 0]
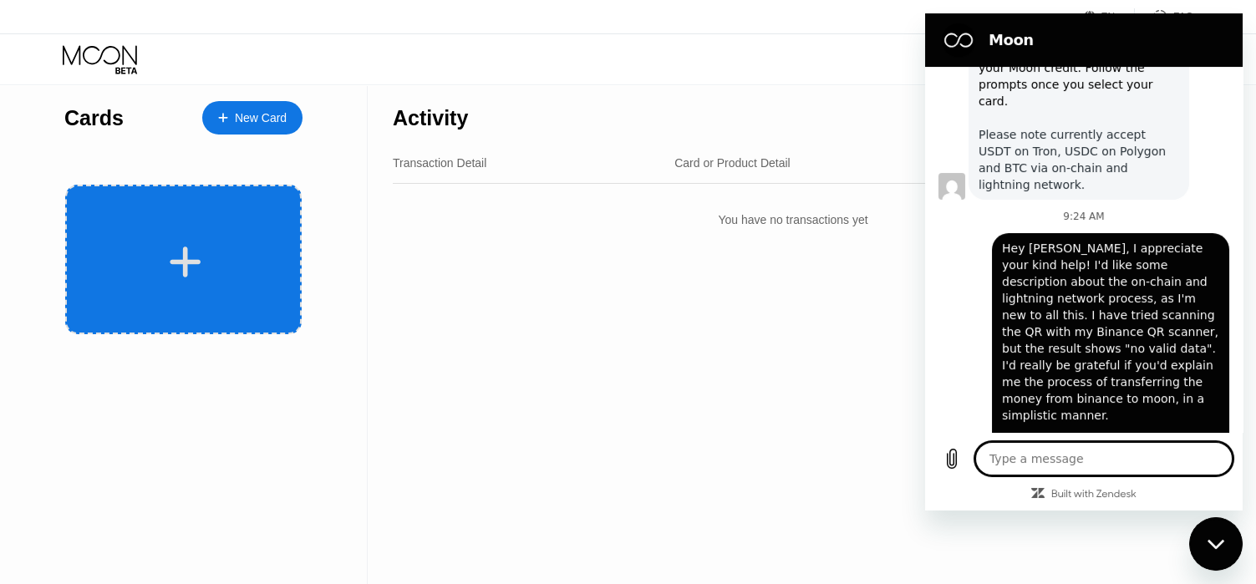
click at [244, 242] on div at bounding box center [183, 260] width 236 height 150
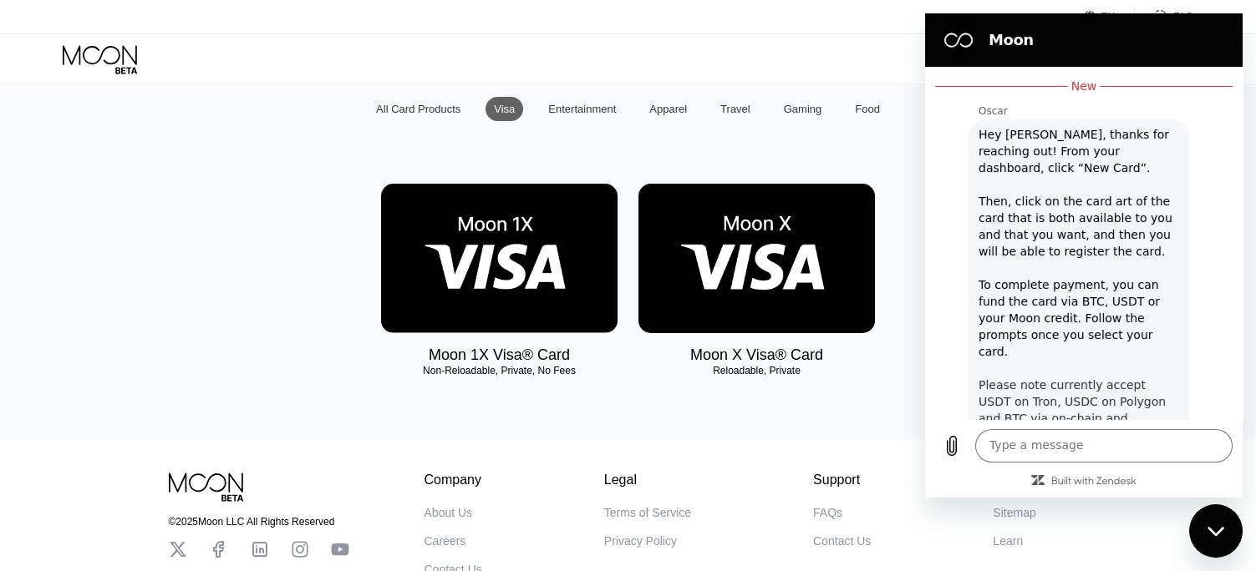
scroll to position [669, 0]
